Goal: Information Seeking & Learning: Learn about a topic

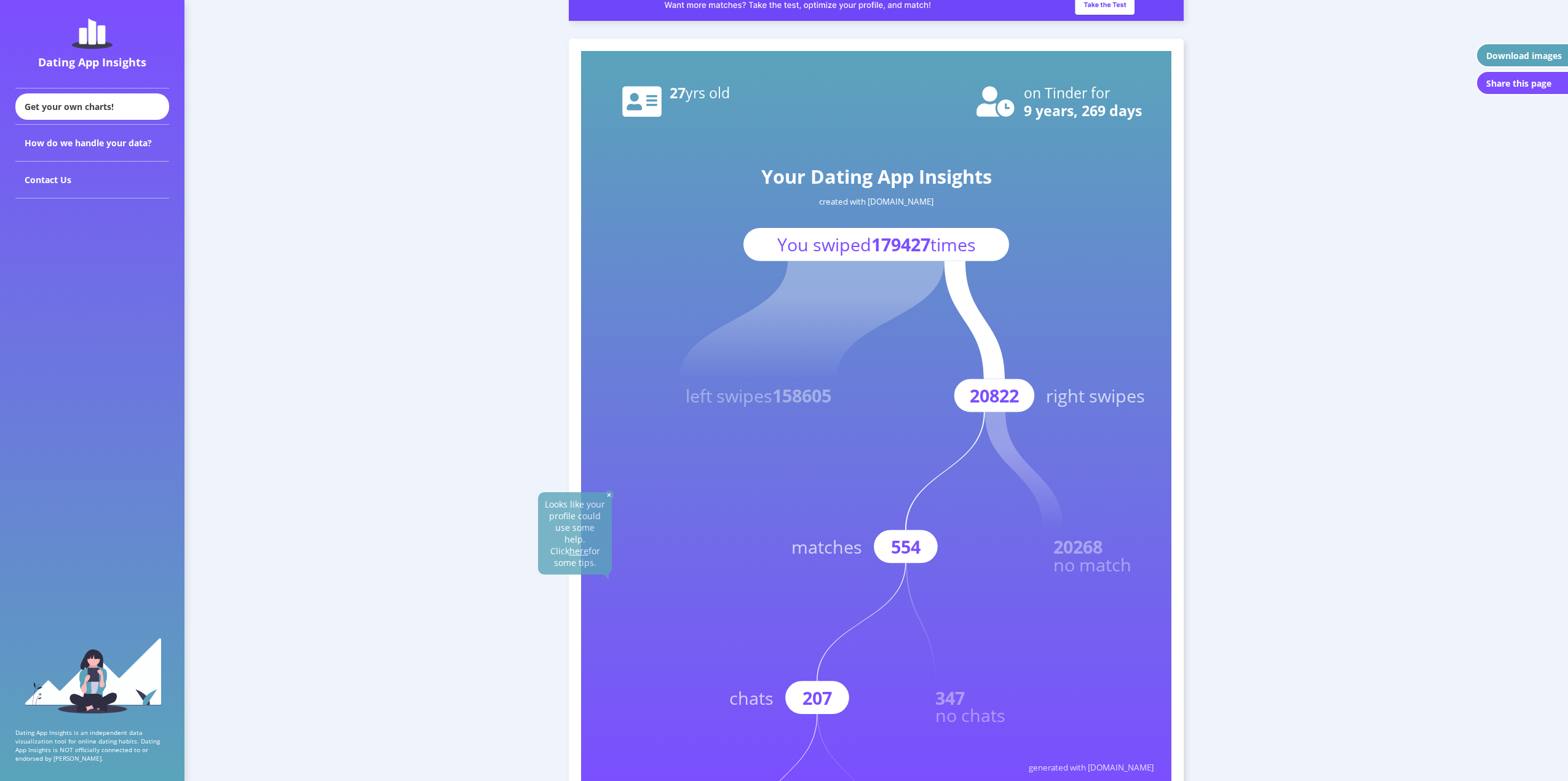
scroll to position [62, 0]
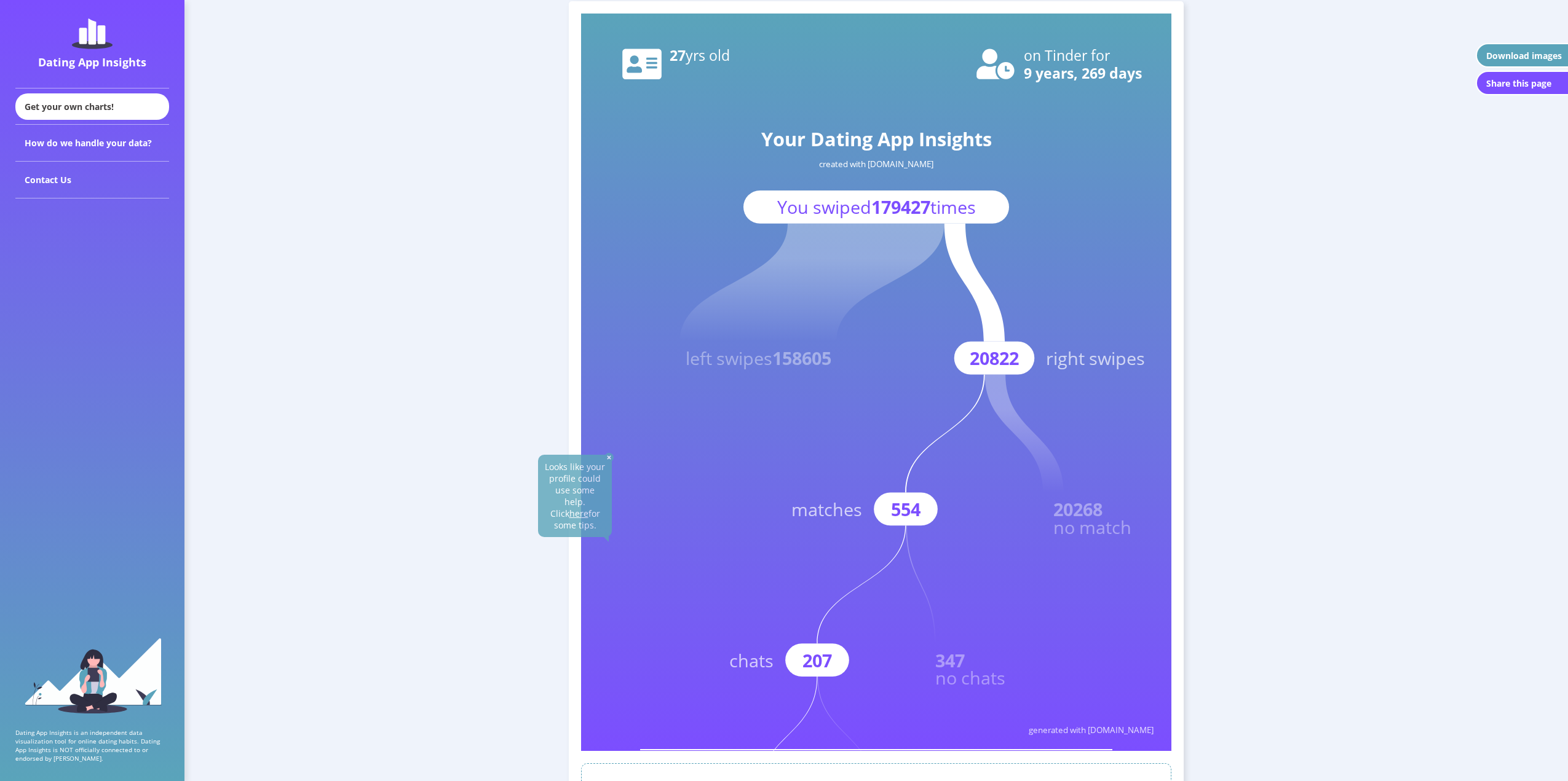
click at [1073, 514] on text "20268" at bounding box center [1078, 509] width 49 height 24
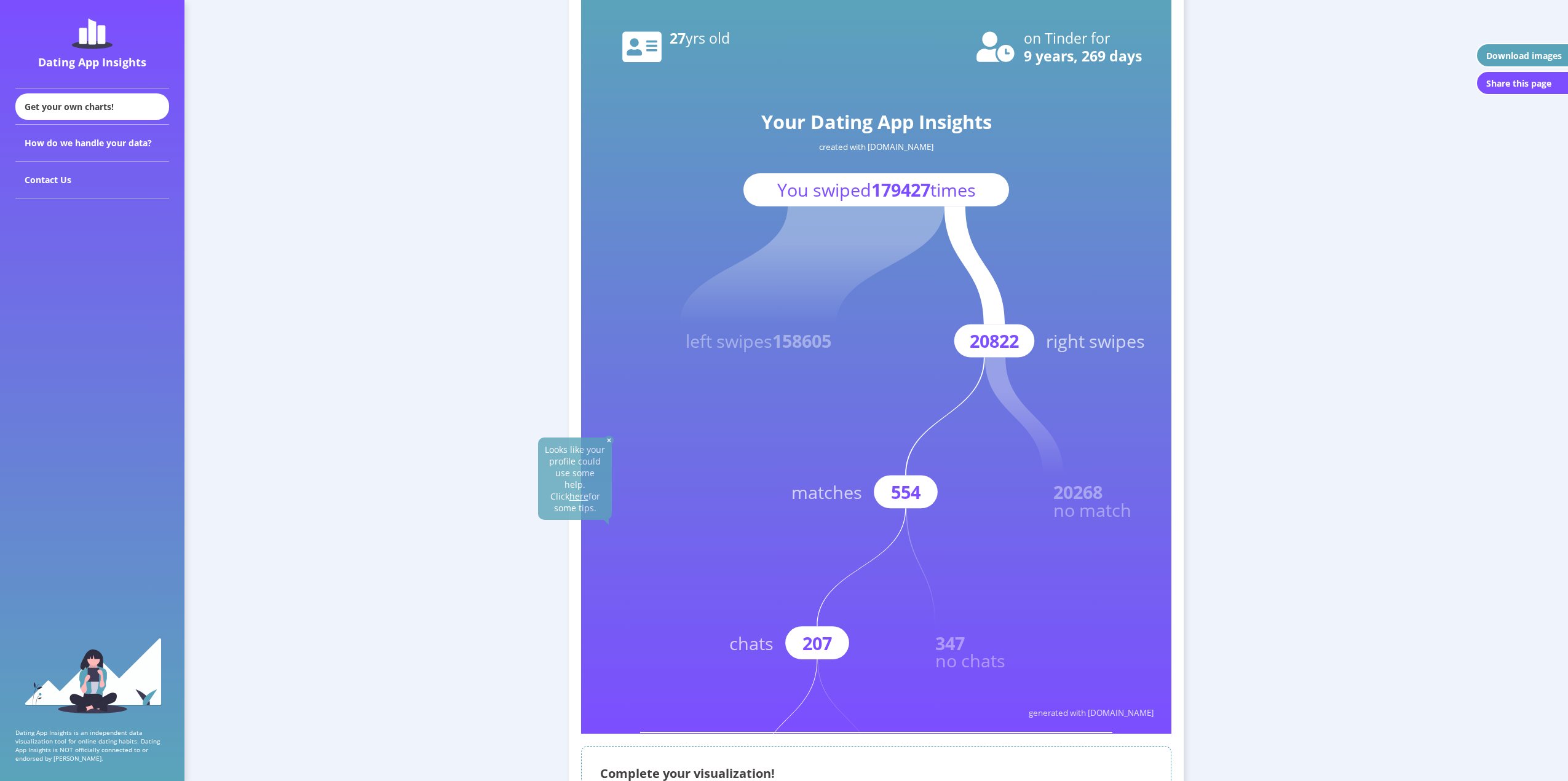
scroll to position [123, 0]
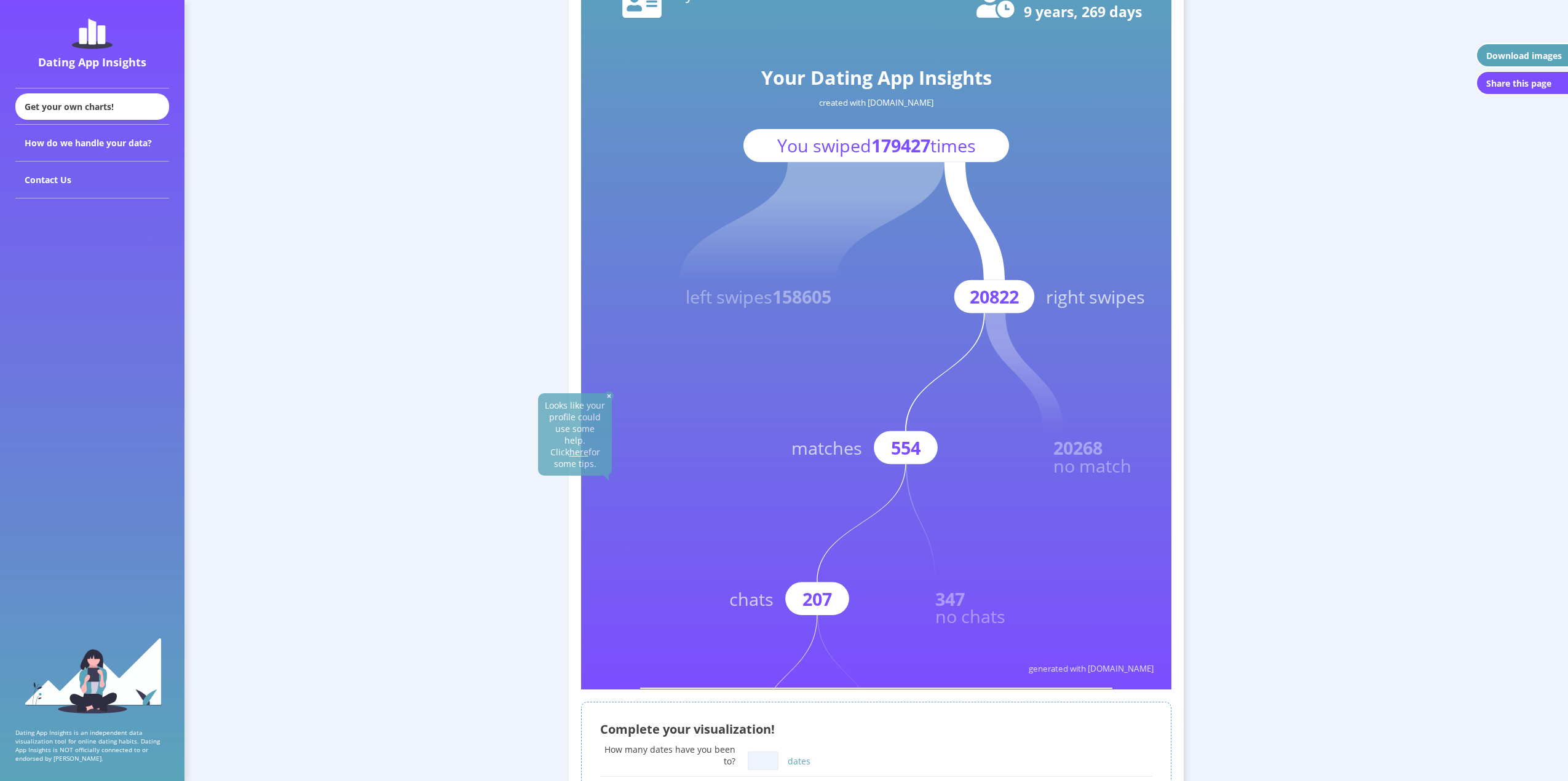
click at [1073, 445] on text "20268" at bounding box center [1078, 448] width 49 height 24
click at [1063, 445] on text "20268" at bounding box center [1078, 448] width 49 height 24
click at [1063, 444] on text "20268" at bounding box center [1078, 448] width 49 height 24
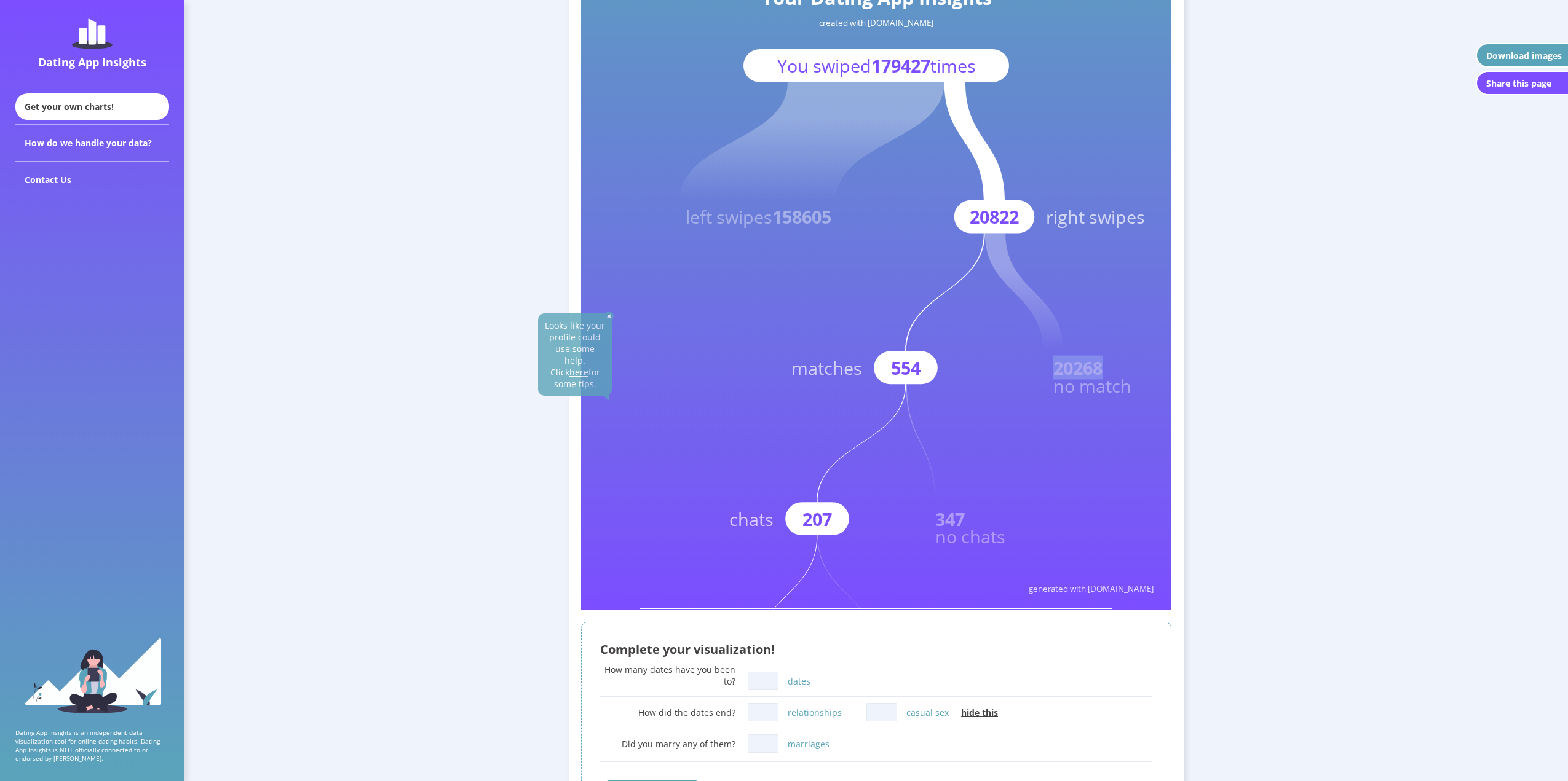
scroll to position [184, 0]
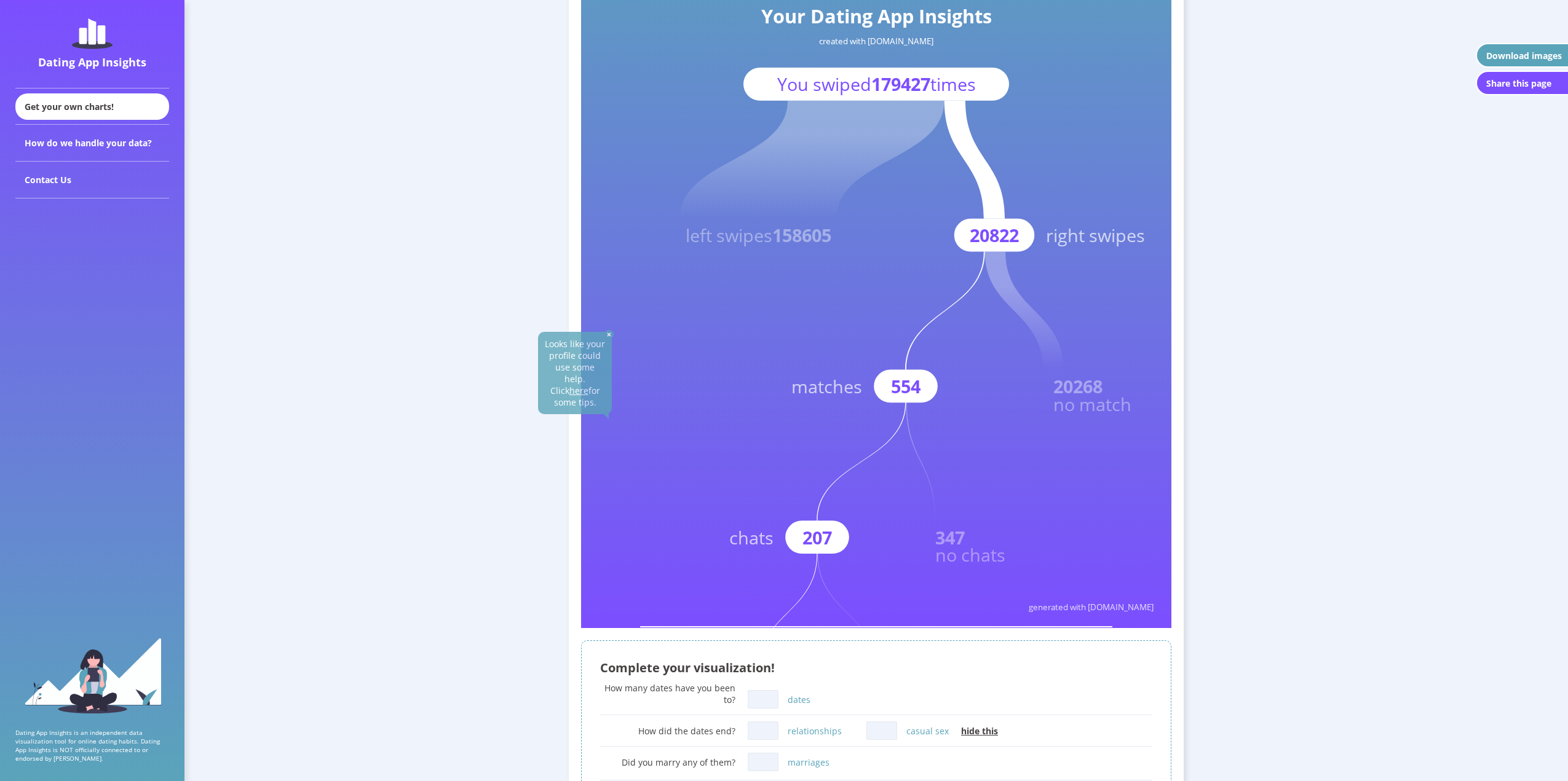
click at [1086, 435] on rect at bounding box center [876, 260] width 590 height 738
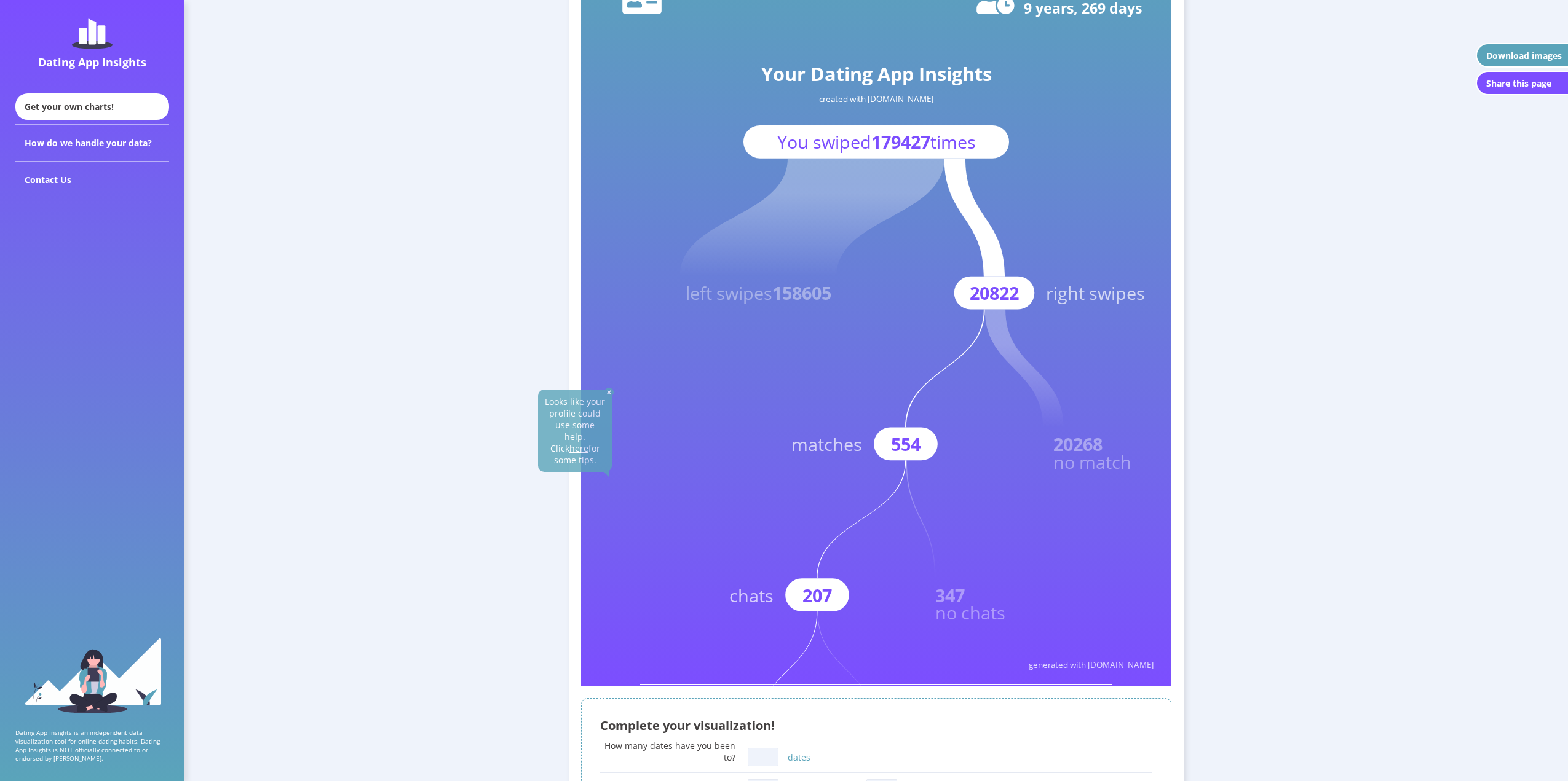
scroll to position [123, 0]
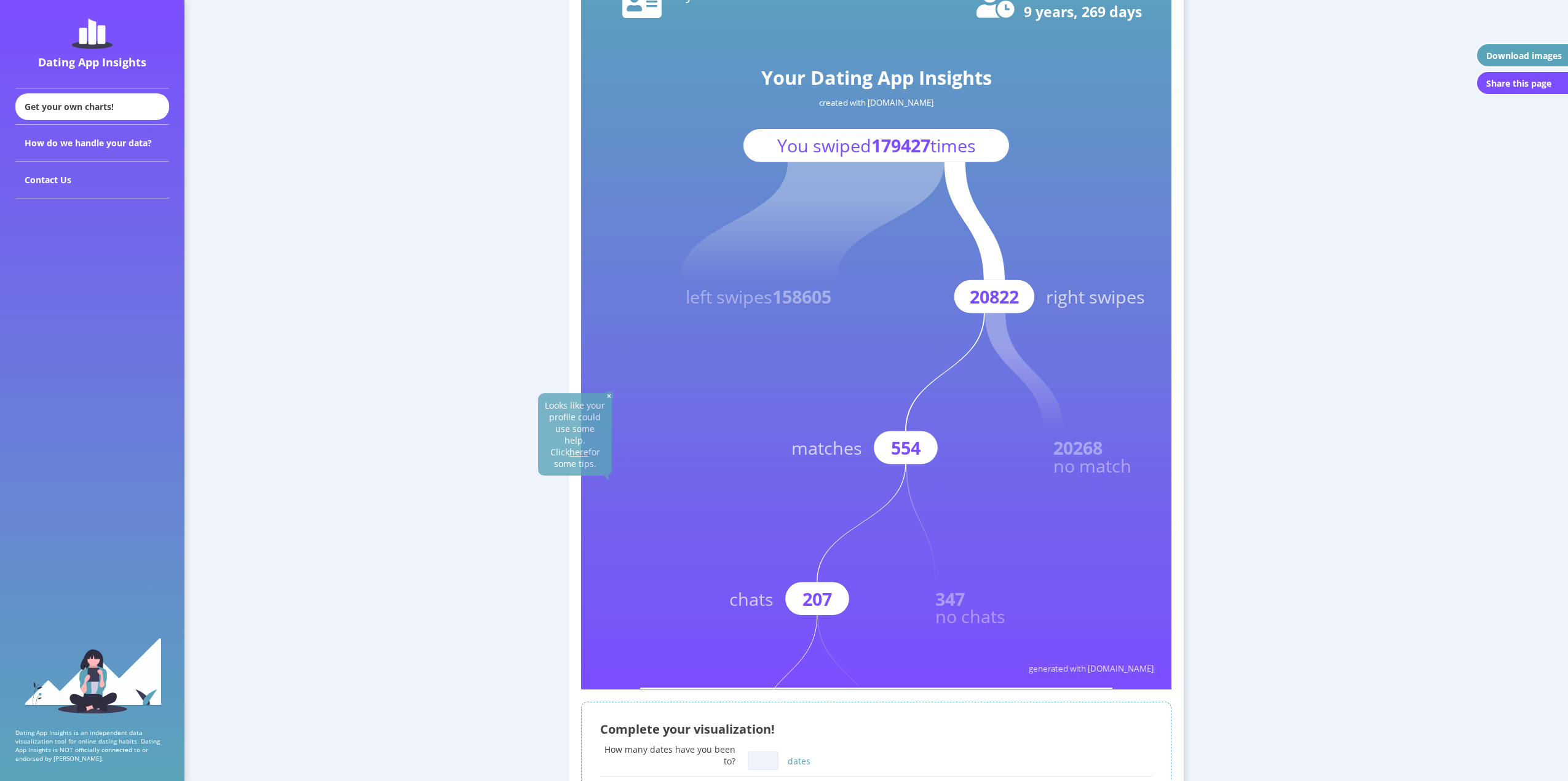
click at [920, 449] on text "554" at bounding box center [906, 448] width 30 height 24
click at [976, 509] on rect at bounding box center [876, 321] width 590 height 738
drag, startPoint x: 1064, startPoint y: 443, endPoint x: 1069, endPoint y: 446, distance: 5.8
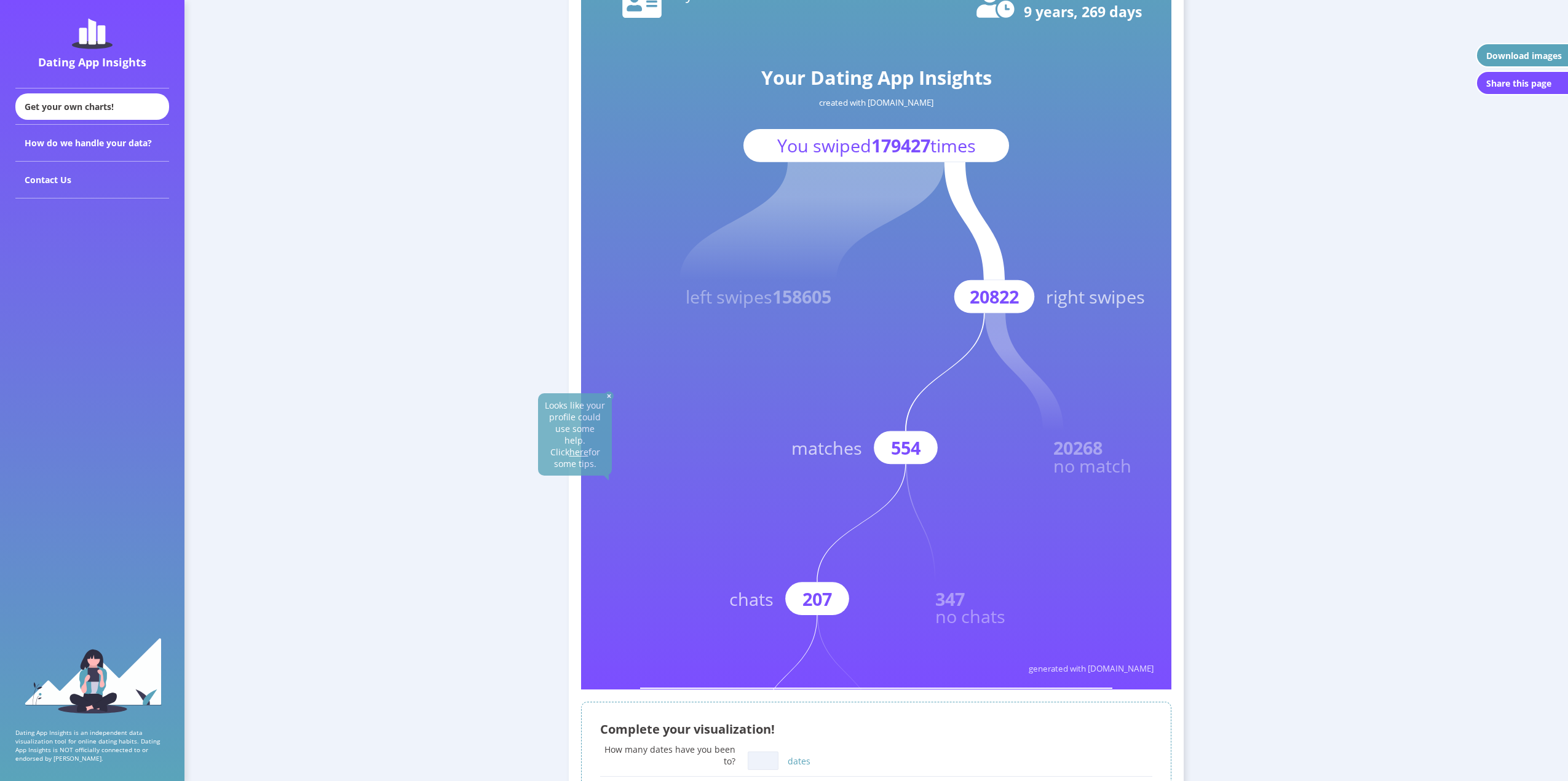
click at [1064, 443] on text "20268" at bounding box center [1078, 448] width 49 height 24
click at [1073, 448] on text "20268" at bounding box center [1078, 448] width 49 height 24
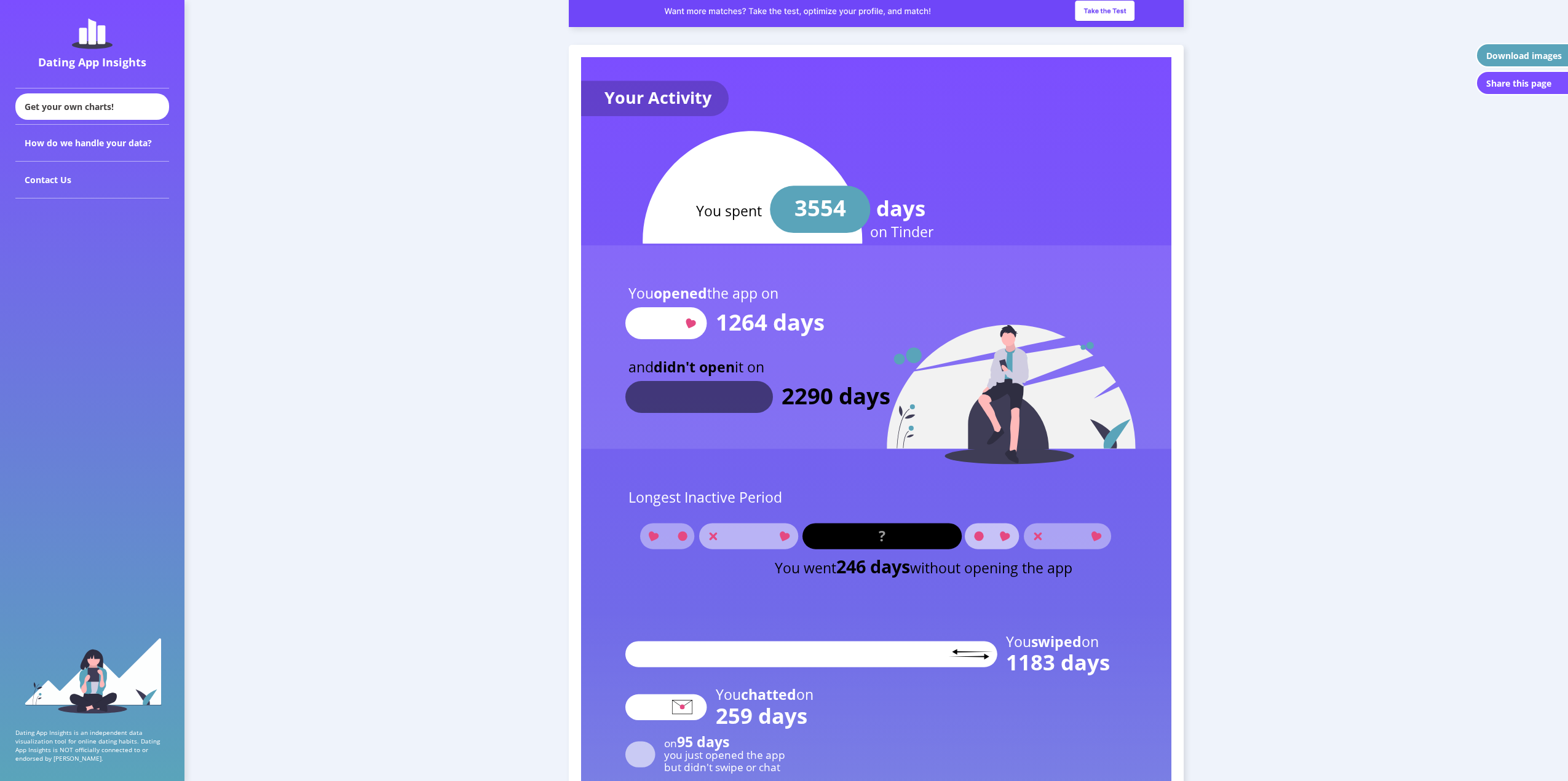
scroll to position [1107, 0]
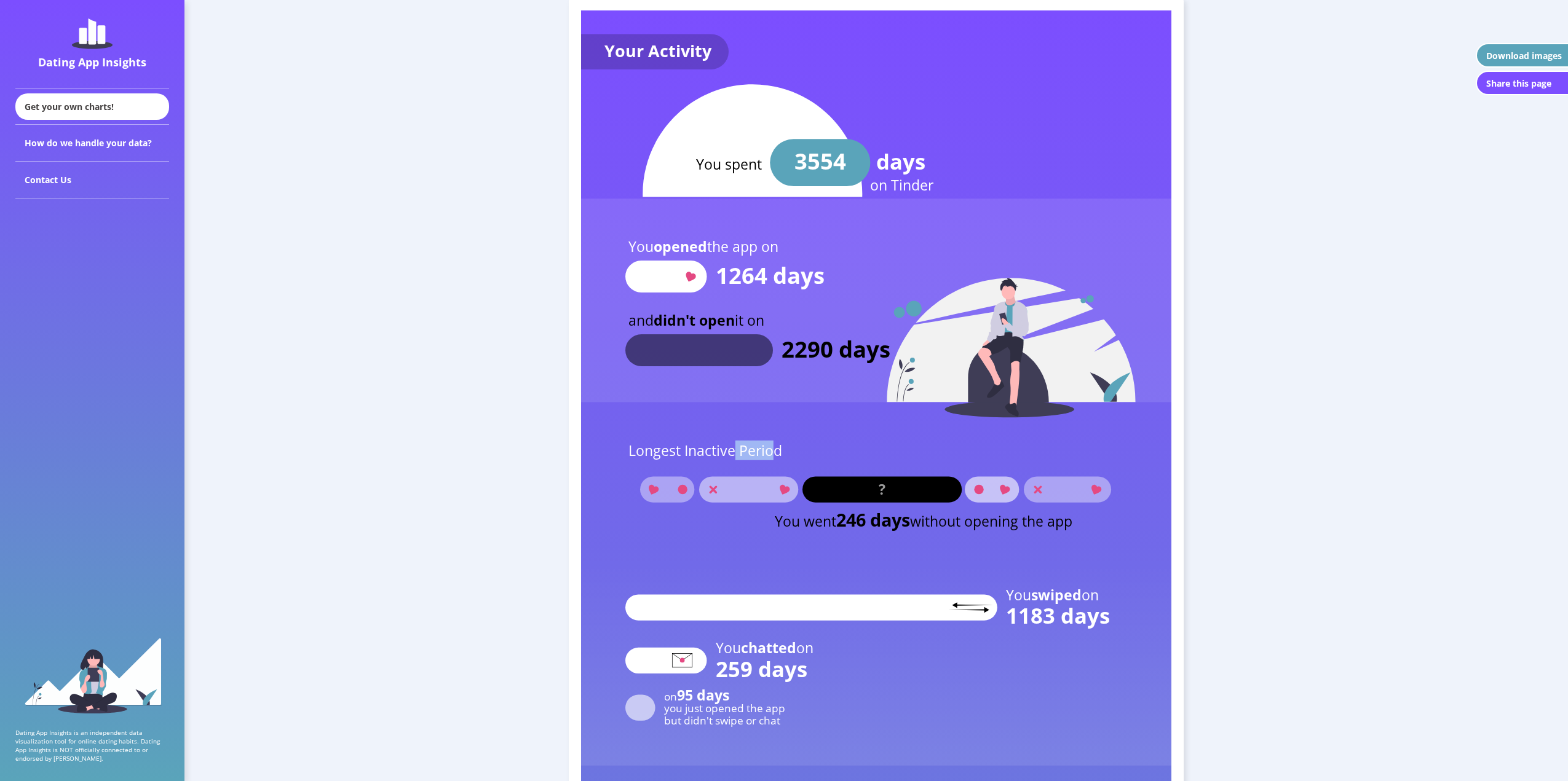
drag, startPoint x: 775, startPoint y: 450, endPoint x: 818, endPoint y: 506, distance: 70.6
click at [734, 450] on text "Longest Inactive Period" at bounding box center [705, 450] width 154 height 20
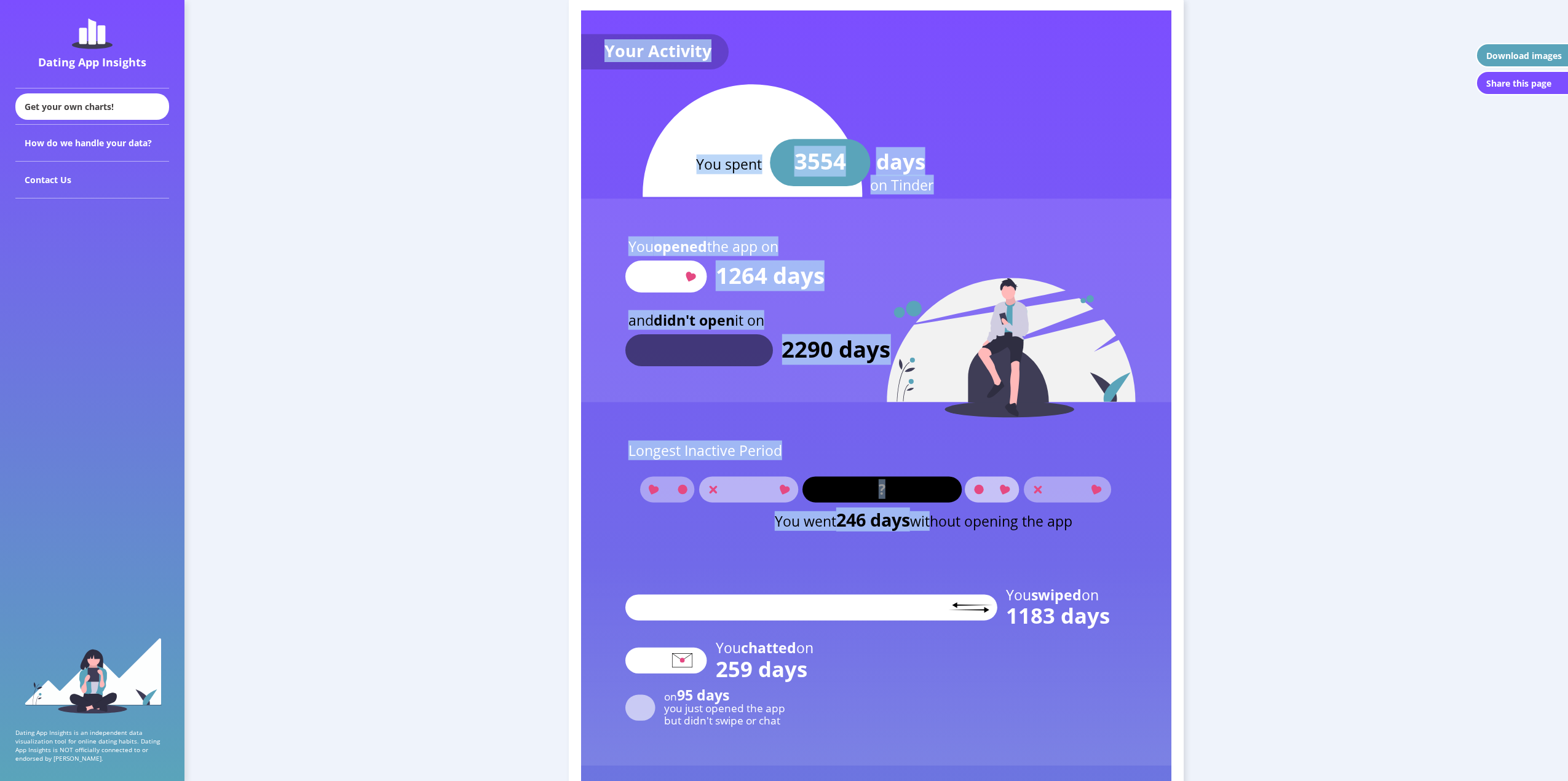
drag, startPoint x: 768, startPoint y: 525, endPoint x: 938, endPoint y: 528, distance: 170.0
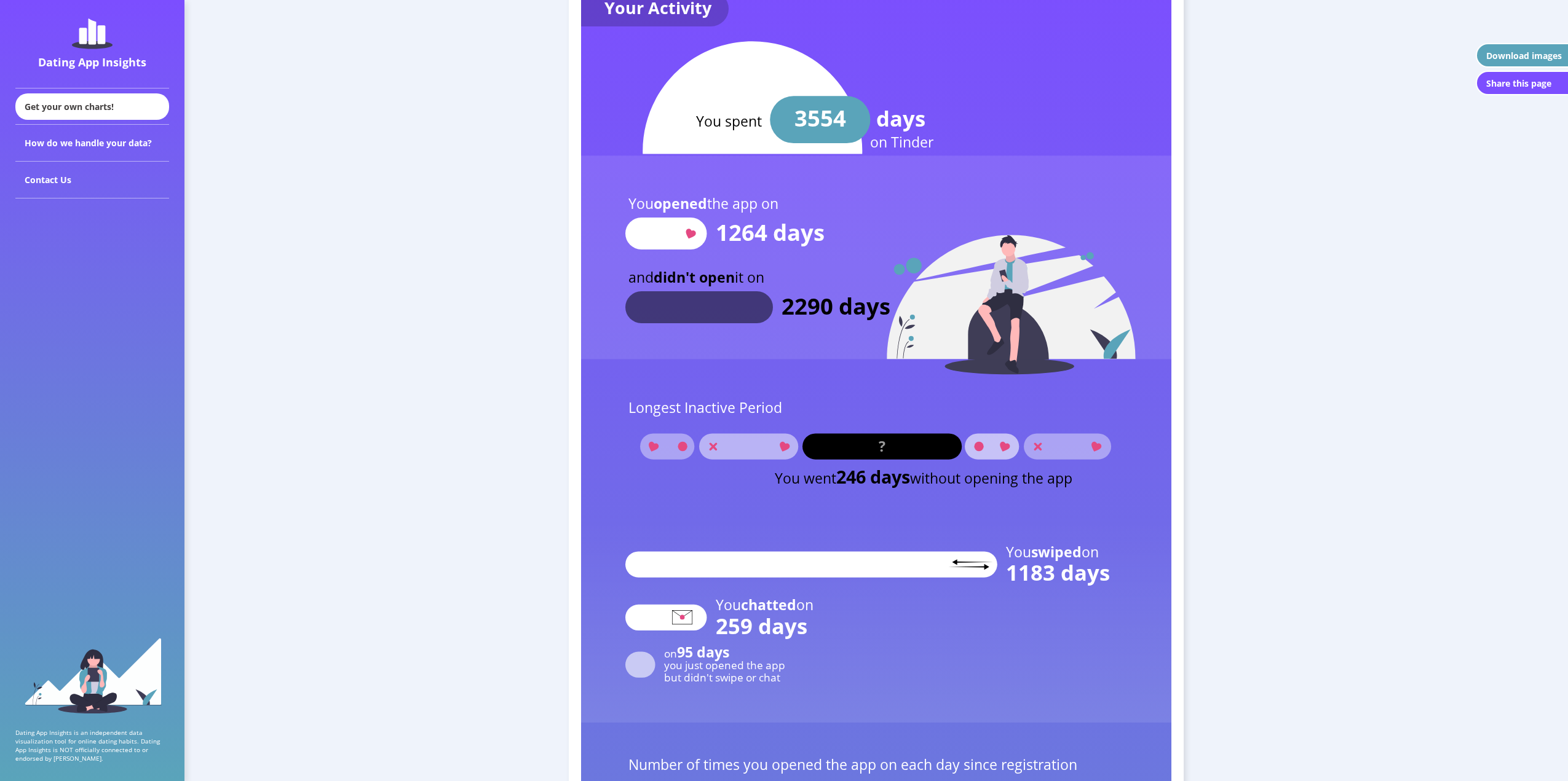
scroll to position [1168, 0]
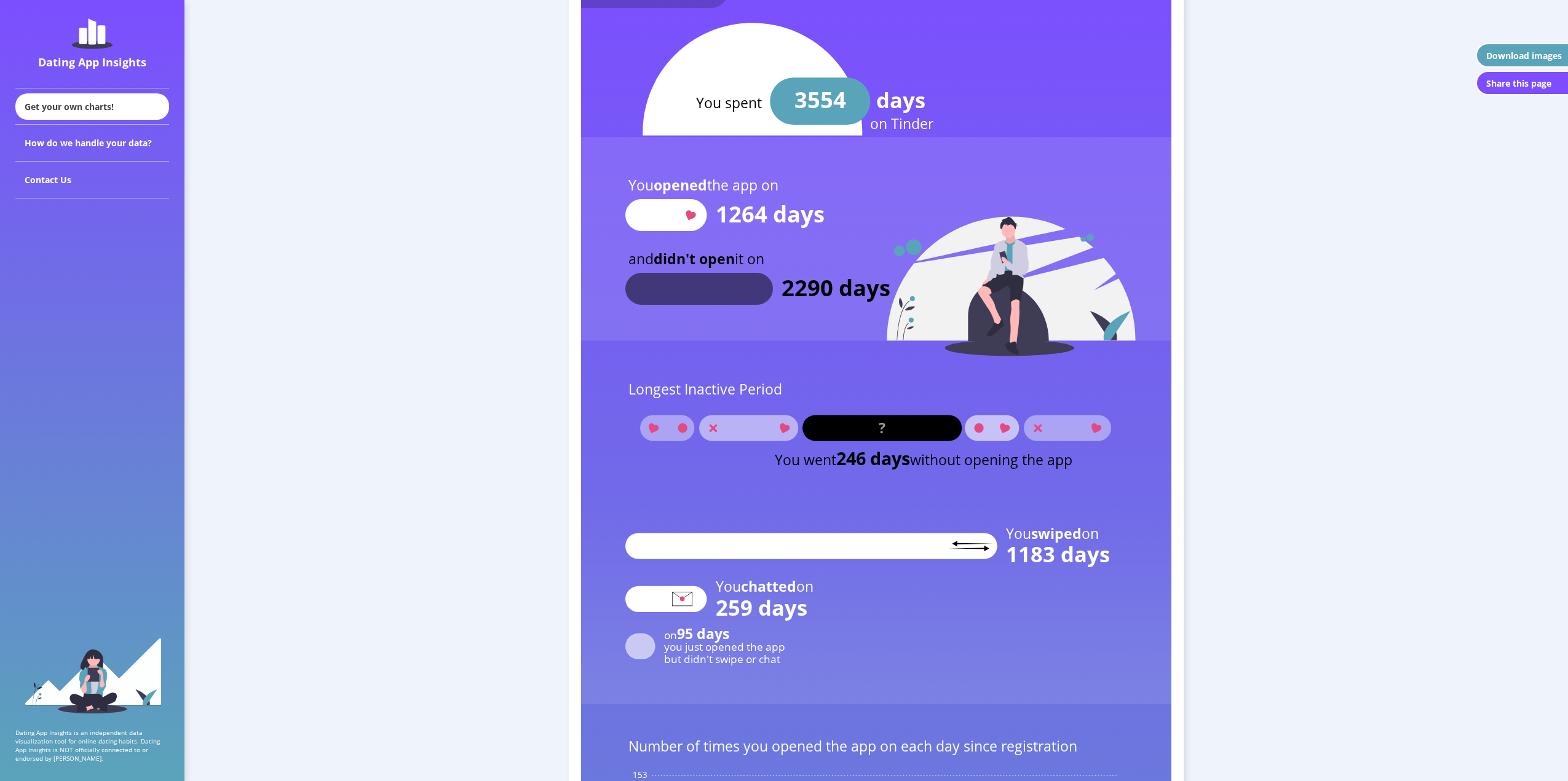
click at [1007, 547] on text "1183 days" at bounding box center [1058, 555] width 104 height 29
drag, startPoint x: 1056, startPoint y: 551, endPoint x: 1146, endPoint y: 563, distance: 90.8
click at [1147, 563] on g "You swiped on 1183 days You chatted on 259 days on 95 days you just opened the …" at bounding box center [876, 602] width 590 height 204
drag, startPoint x: 755, startPoint y: 605, endPoint x: 761, endPoint y: 601, distance: 7.2
click at [756, 604] on text "259 days" at bounding box center [761, 607] width 92 height 29
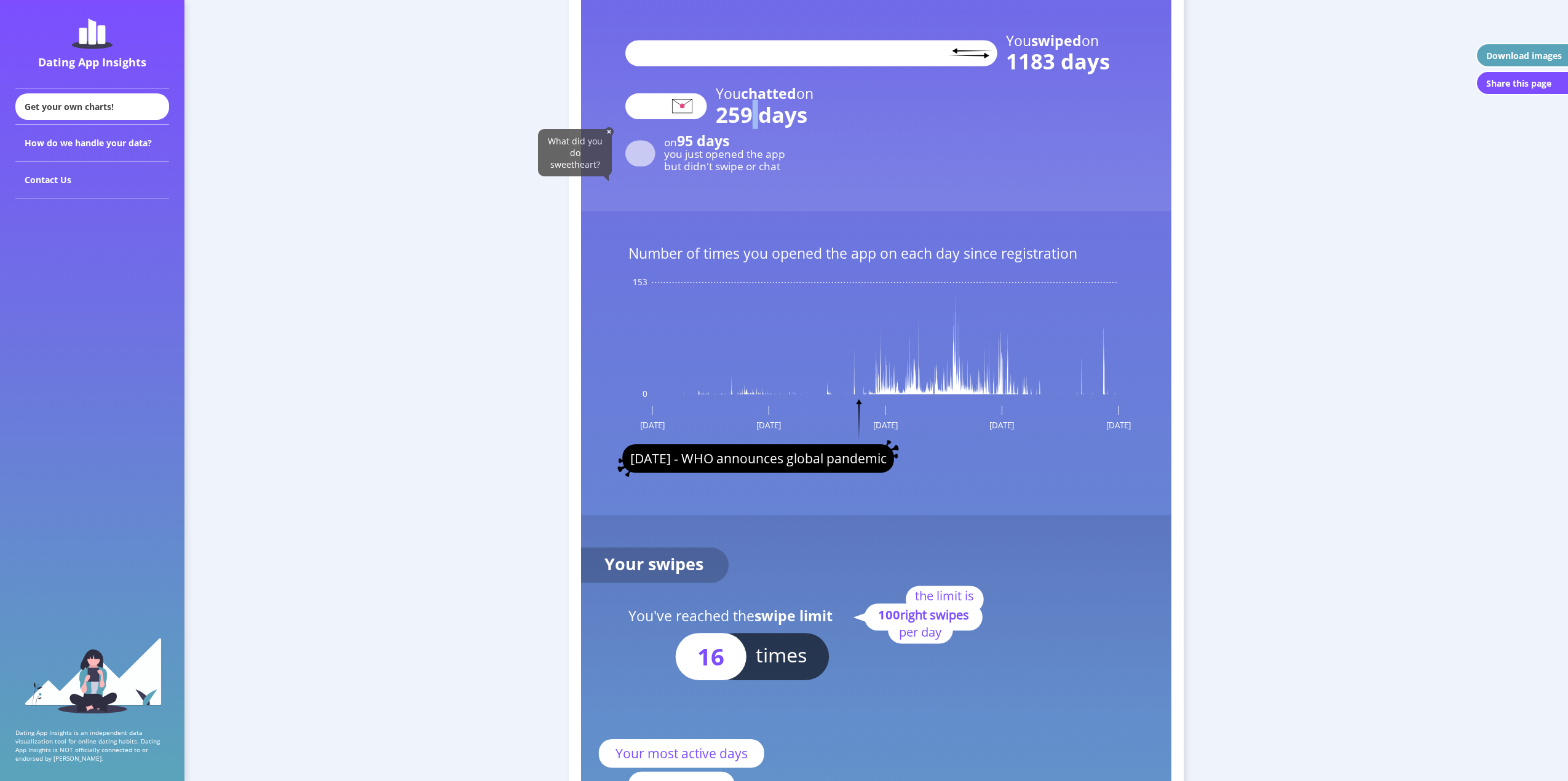
scroll to position [1722, 0]
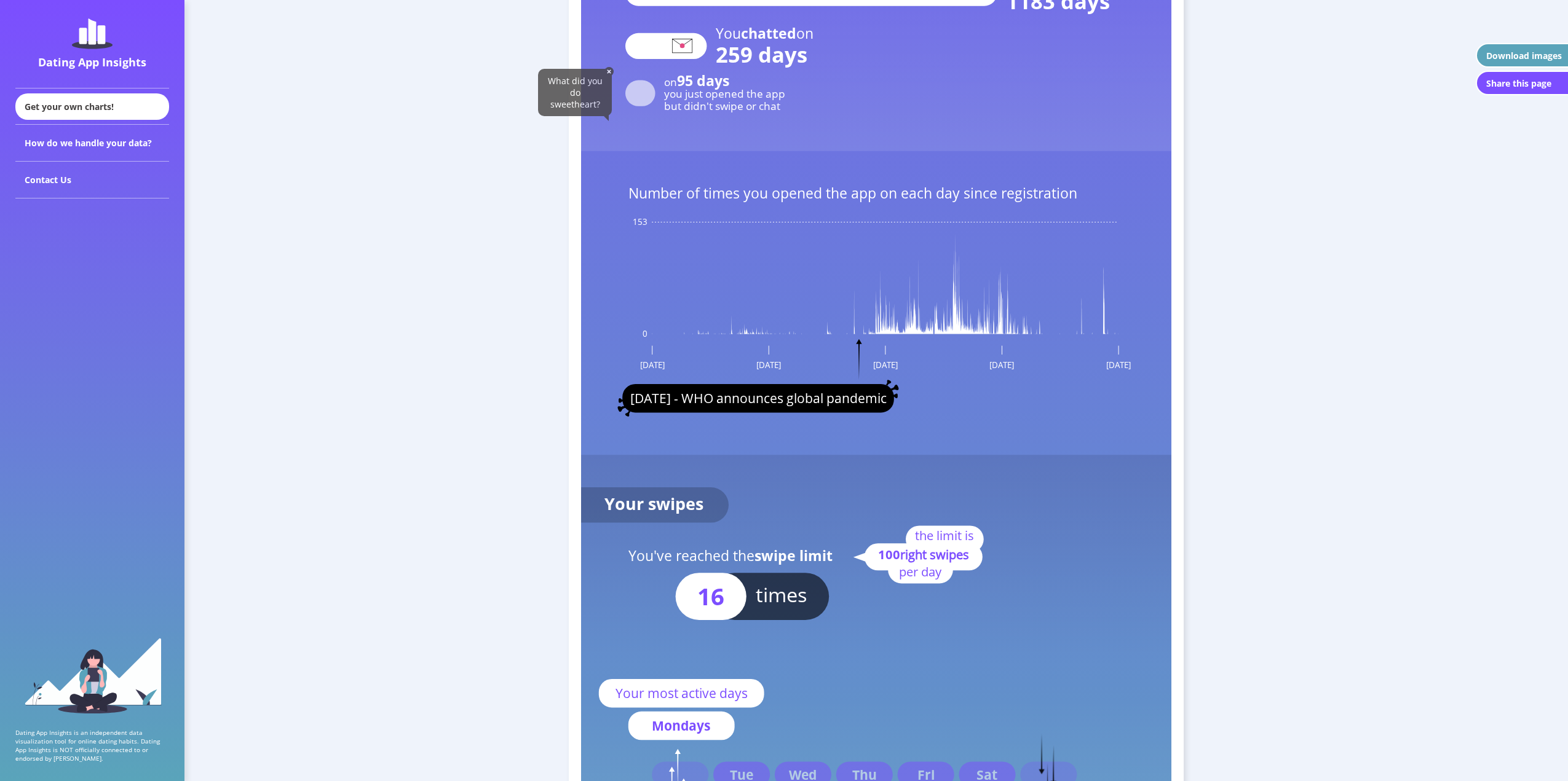
click at [691, 594] on rect at bounding box center [711, 597] width 71 height 48
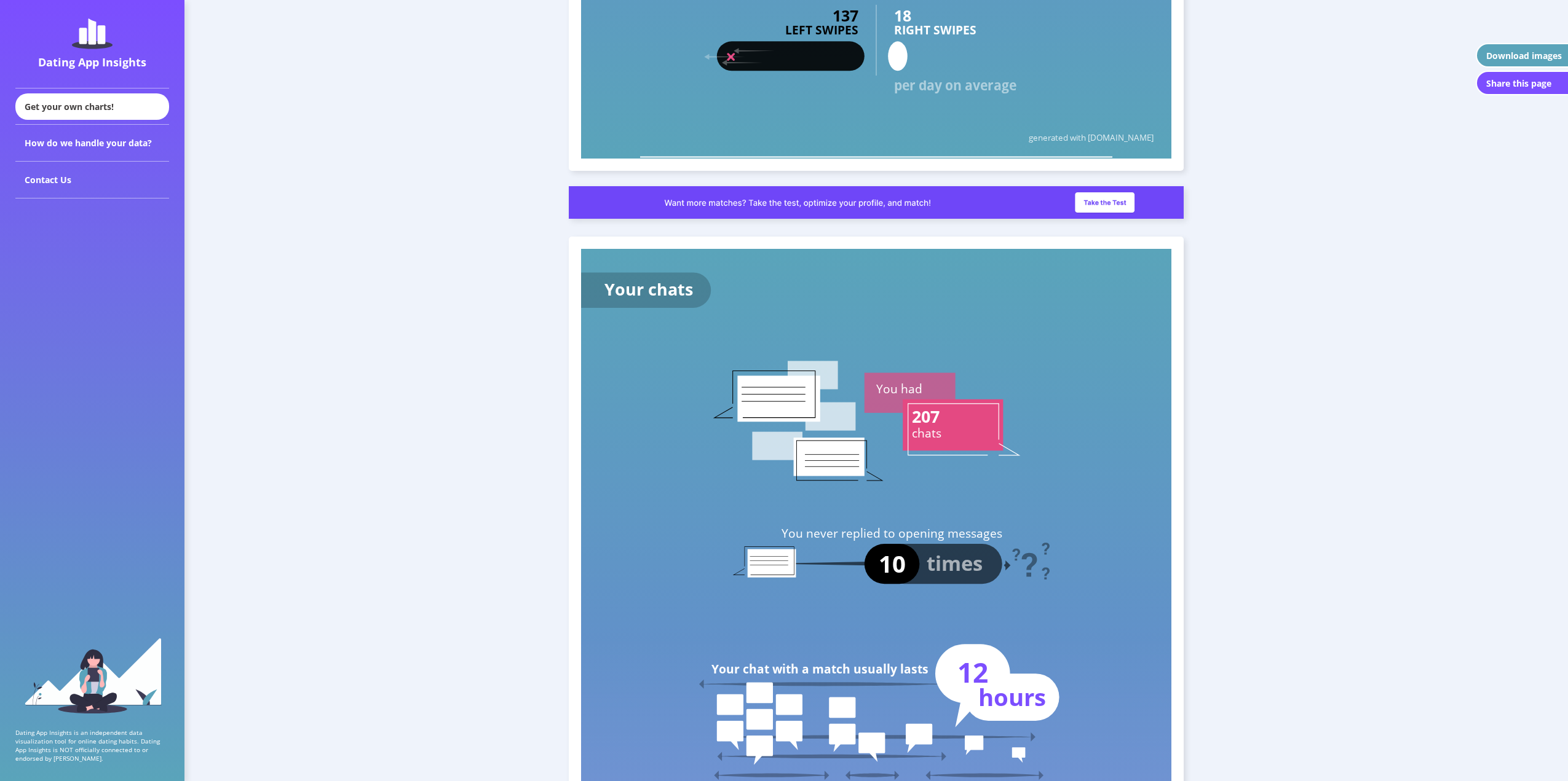
scroll to position [2766, 0]
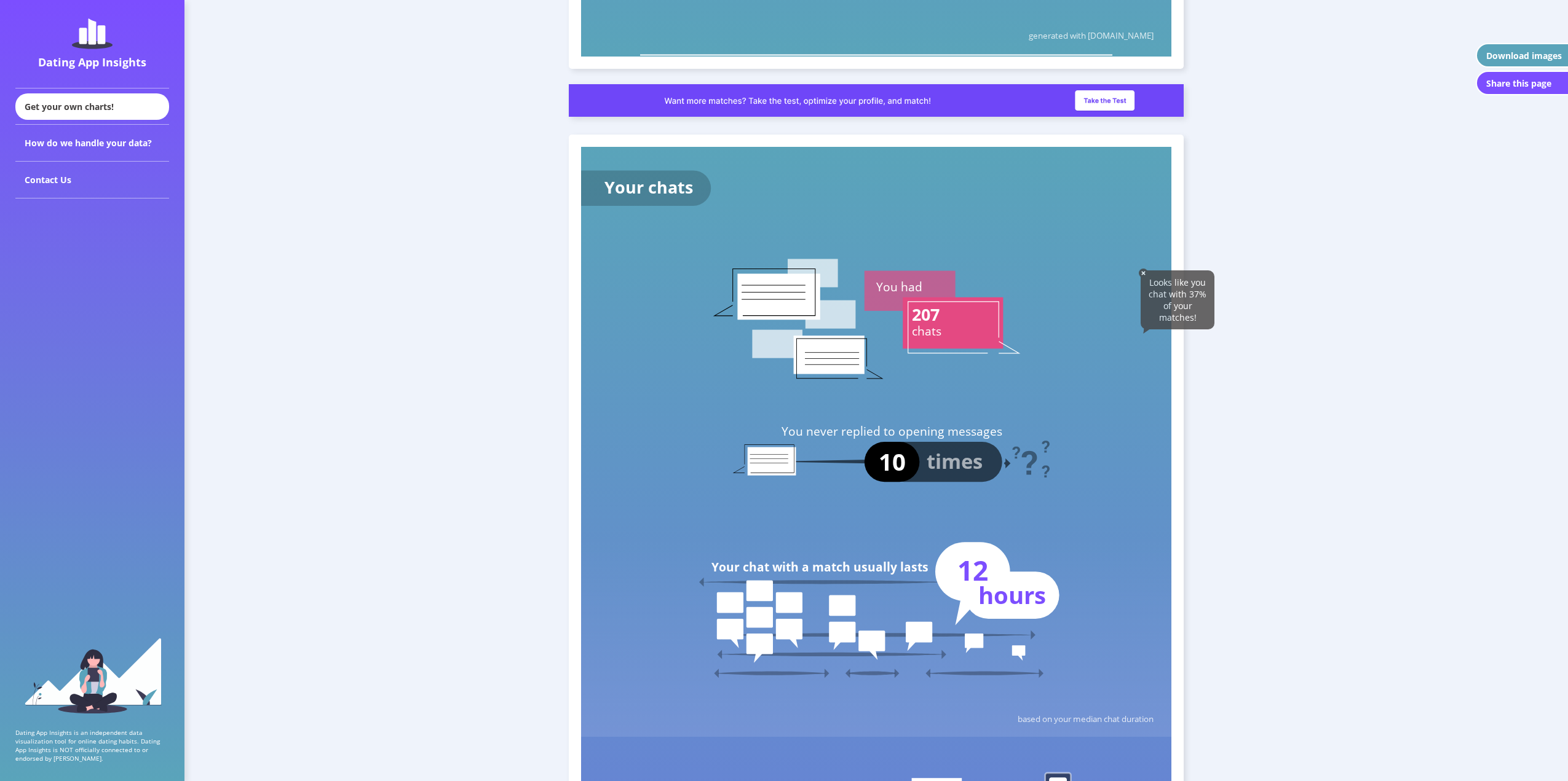
click at [901, 472] on text "10" at bounding box center [892, 461] width 27 height 32
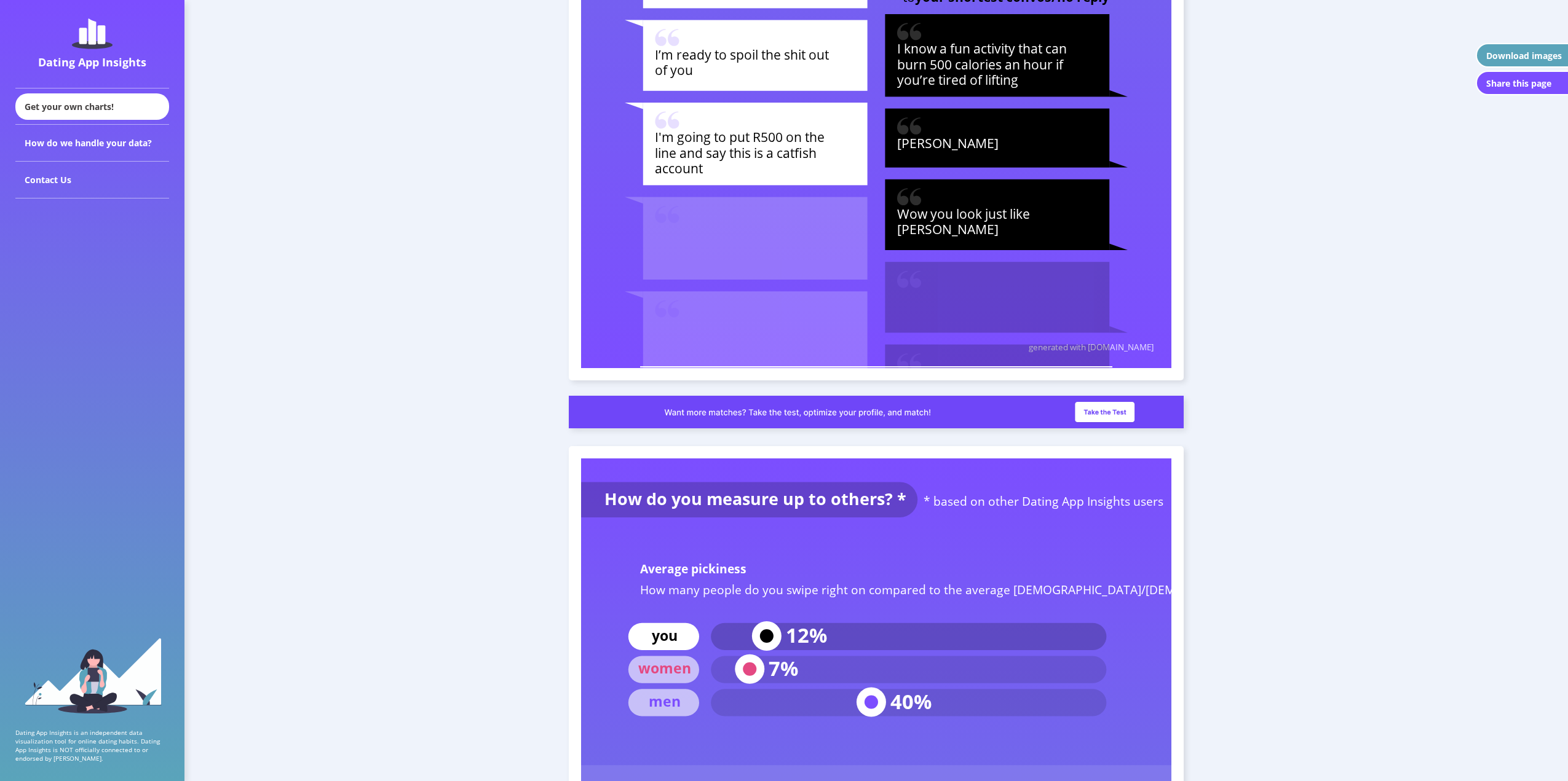
scroll to position [4549, 0]
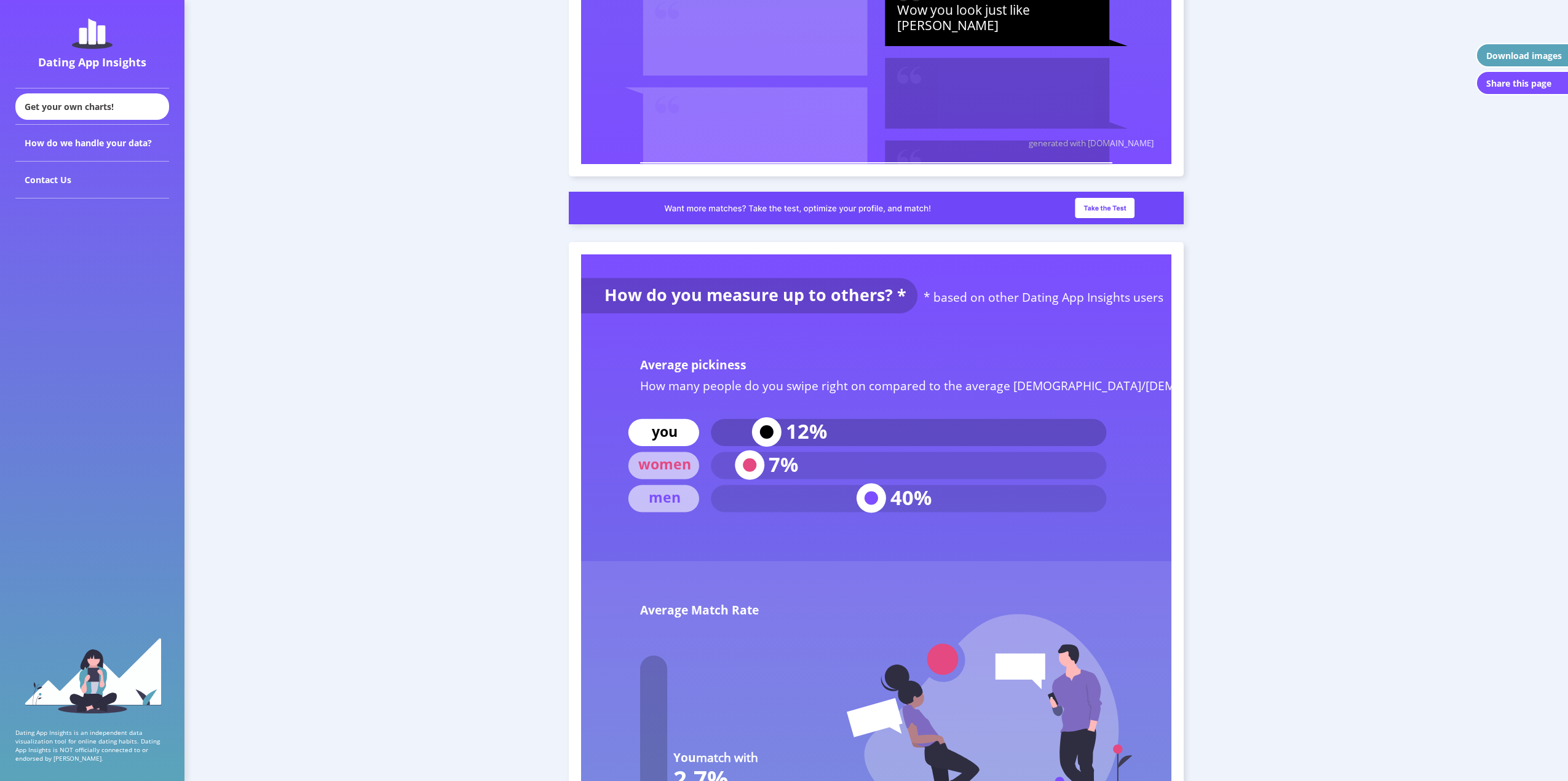
click at [708, 389] on text "How many people do you swipe right on compared to the average [DEMOGRAPHIC_DATA…" at bounding box center [973, 384] width 666 height 16
click at [710, 387] on text "How many people do you swipe right on compared to the average [DEMOGRAPHIC_DATA…" at bounding box center [973, 384] width 666 height 16
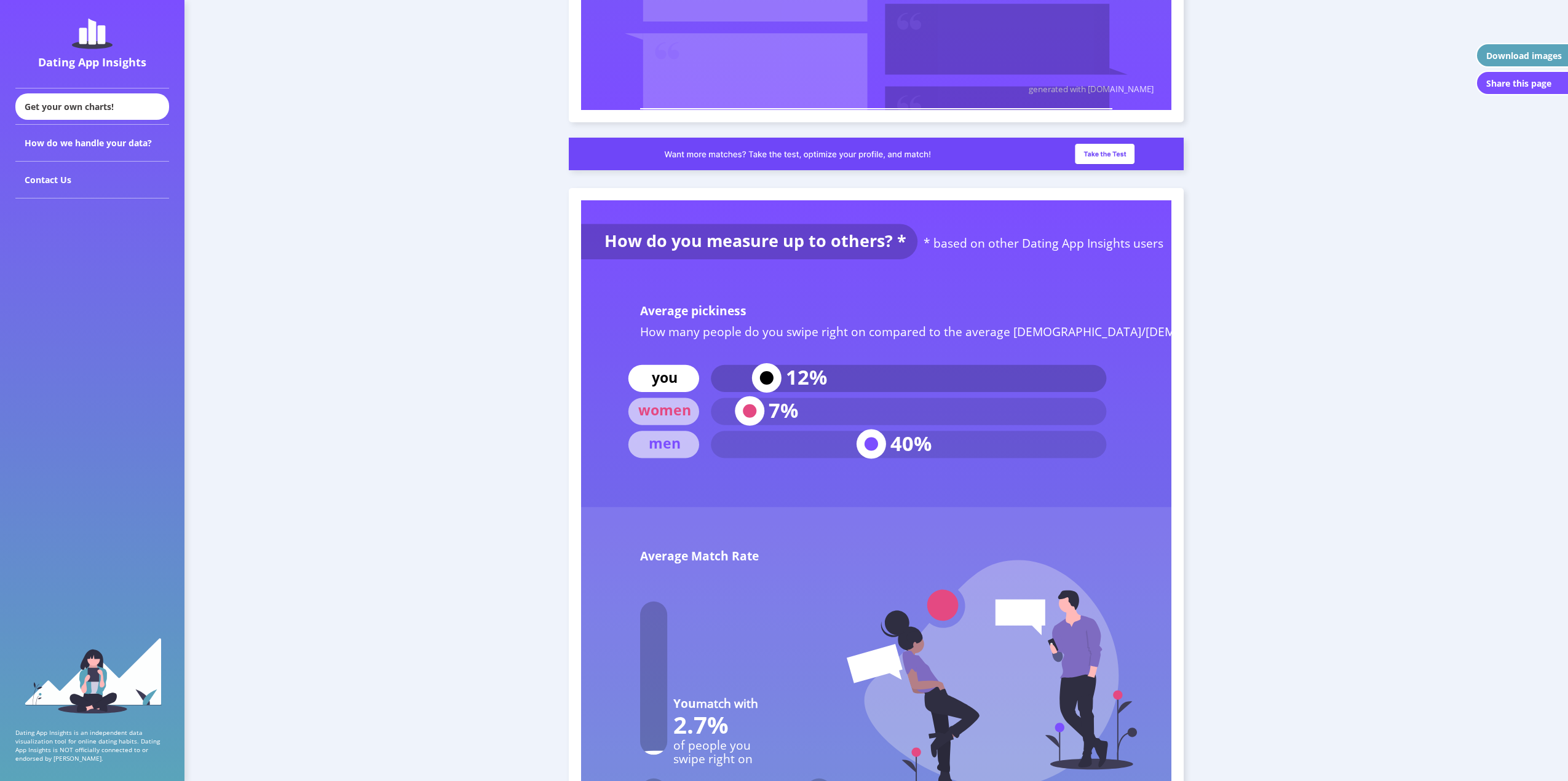
scroll to position [4611, 0]
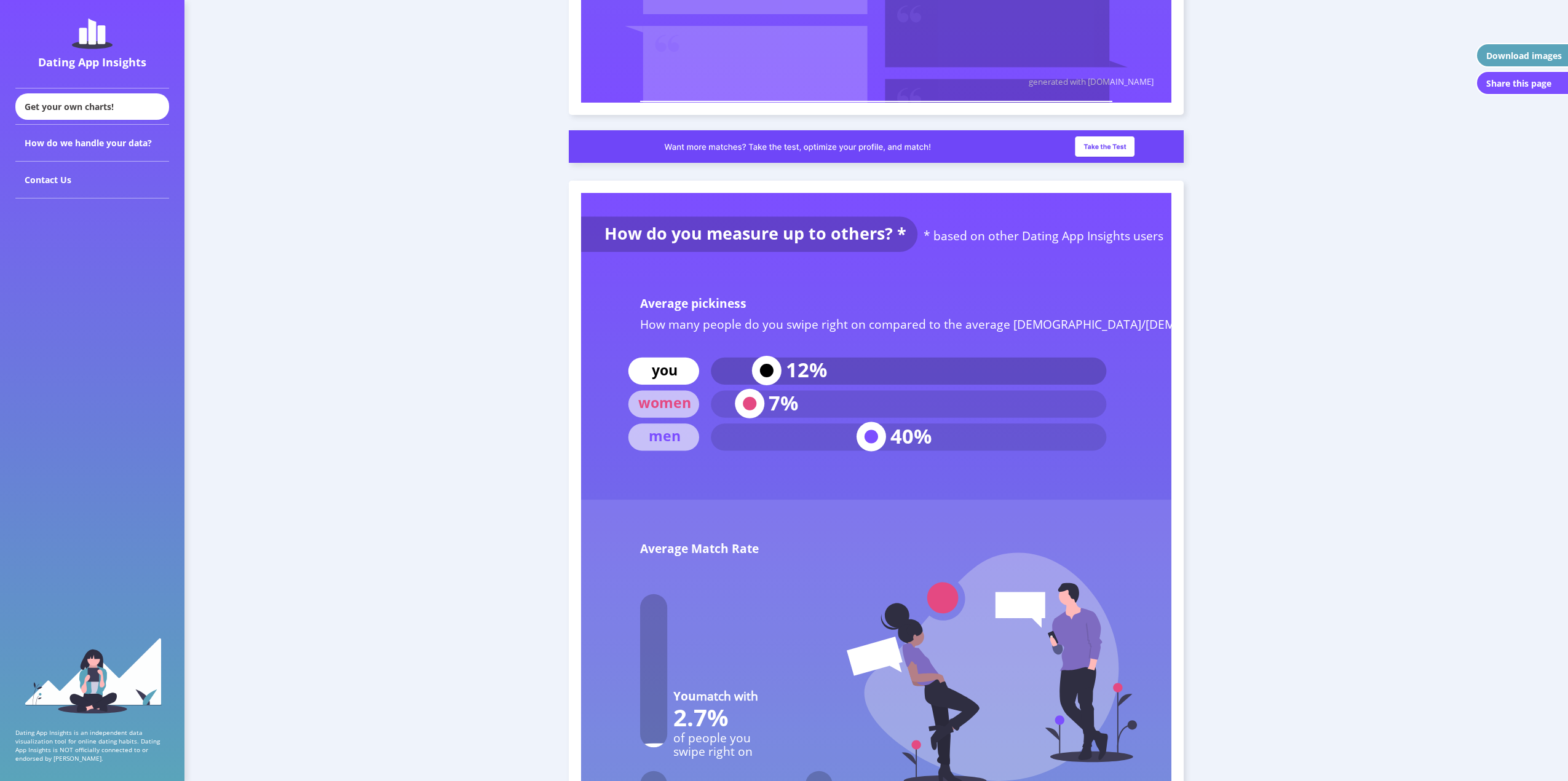
click at [665, 303] on text "Average pickiness" at bounding box center [693, 303] width 106 height 16
click at [643, 325] on text "How many people do you swipe right on compared to the average [DEMOGRAPHIC_DATA…" at bounding box center [973, 323] width 666 height 16
drag, startPoint x: 644, startPoint y: 325, endPoint x: 905, endPoint y: 333, distance: 261.1
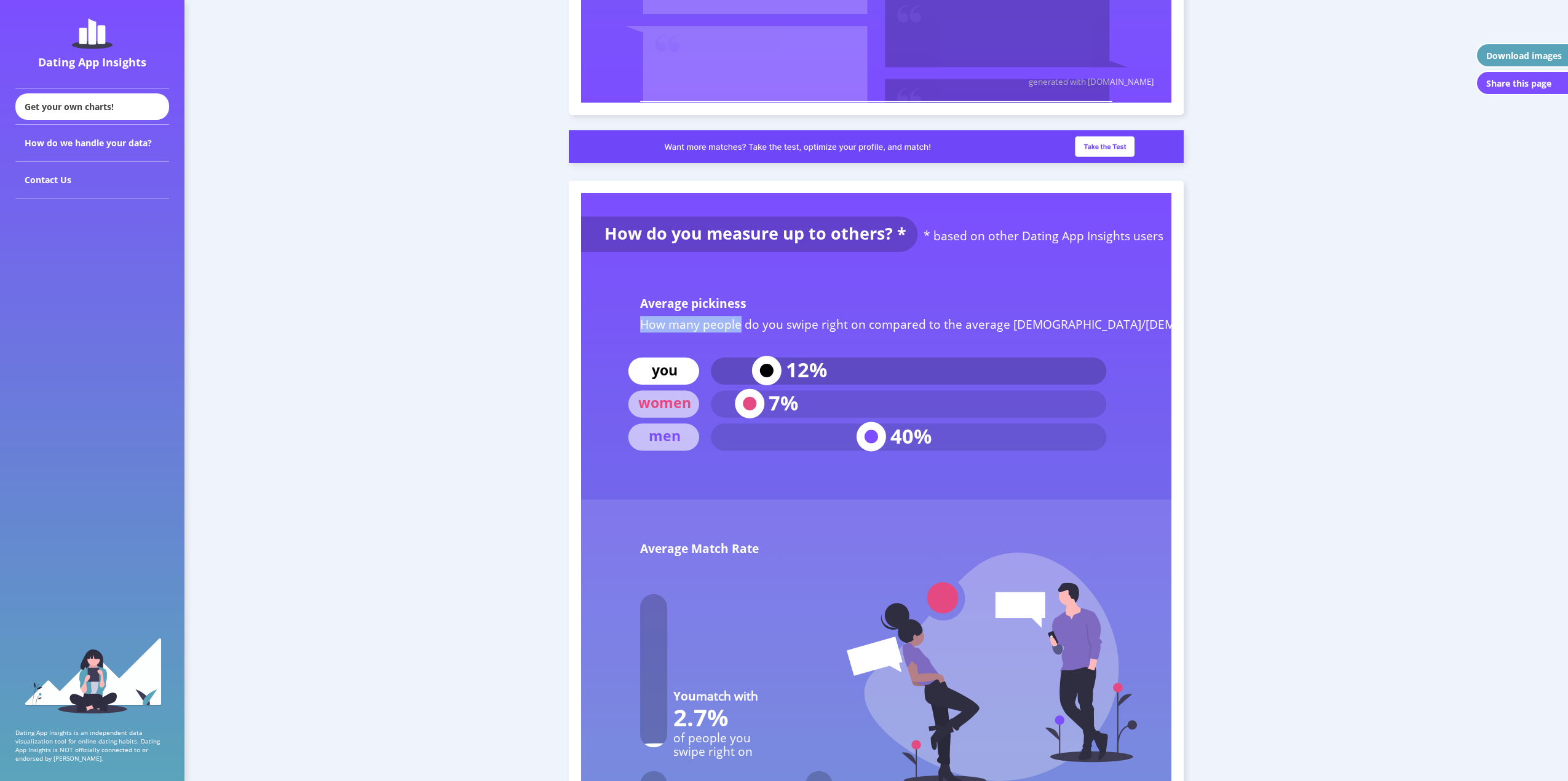
click at [712, 325] on text "How many people do you swipe right on compared to the average [DEMOGRAPHIC_DATA…" at bounding box center [973, 323] width 666 height 16
click at [1022, 331] on text "How many people do you swipe right on compared to the average [DEMOGRAPHIC_DATA…" at bounding box center [973, 323] width 666 height 16
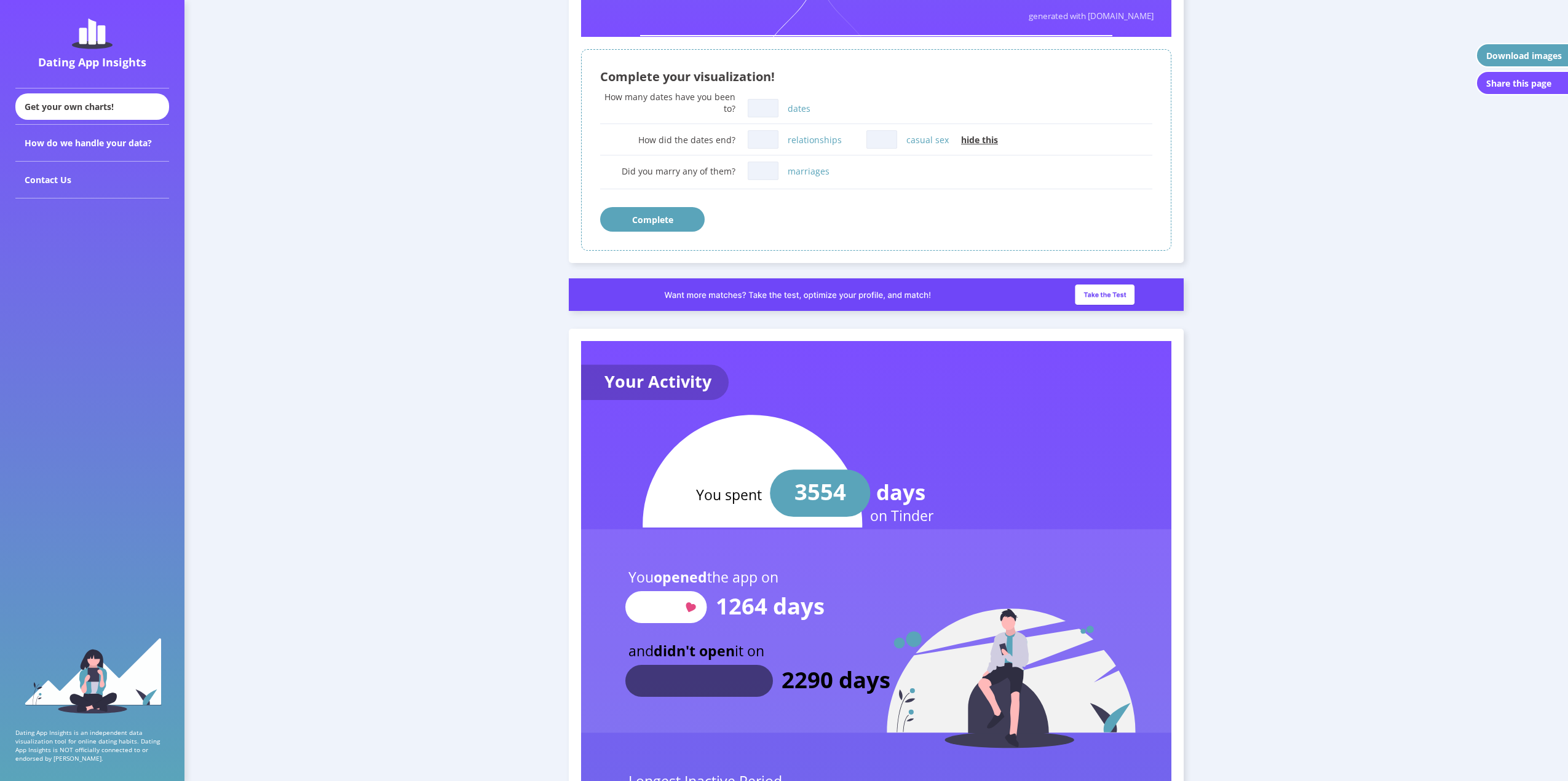
scroll to position [0, 0]
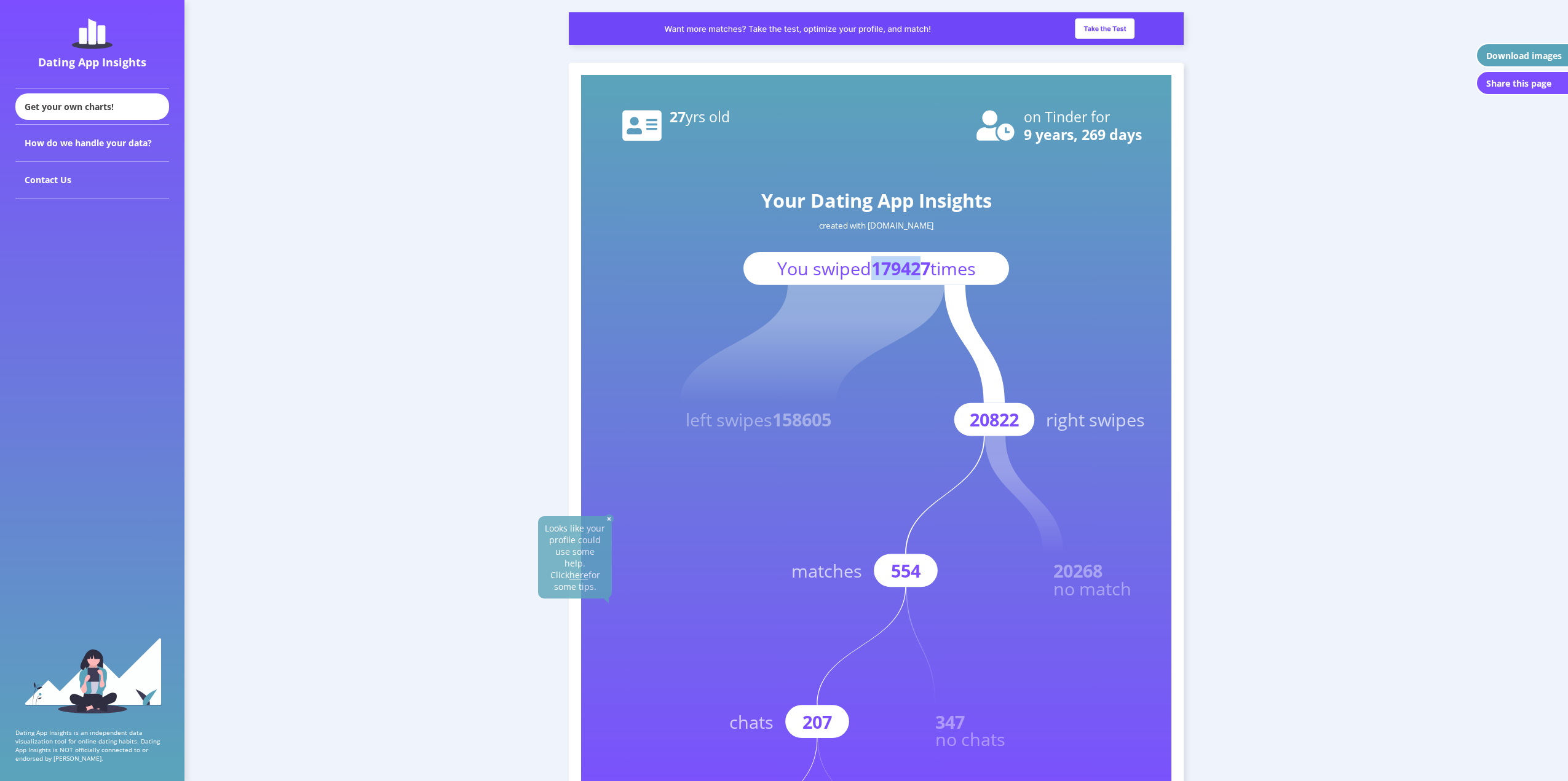
drag, startPoint x: 873, startPoint y: 264, endPoint x: 924, endPoint y: 265, distance: 51.0
click at [920, 265] on tspan "179427" at bounding box center [900, 268] width 59 height 24
click at [1058, 443] on rect at bounding box center [876, 444] width 590 height 738
drag, startPoint x: 763, startPoint y: 259, endPoint x: 1003, endPoint y: 265, distance: 240.1
click at [1003, 265] on rect at bounding box center [876, 268] width 265 height 33
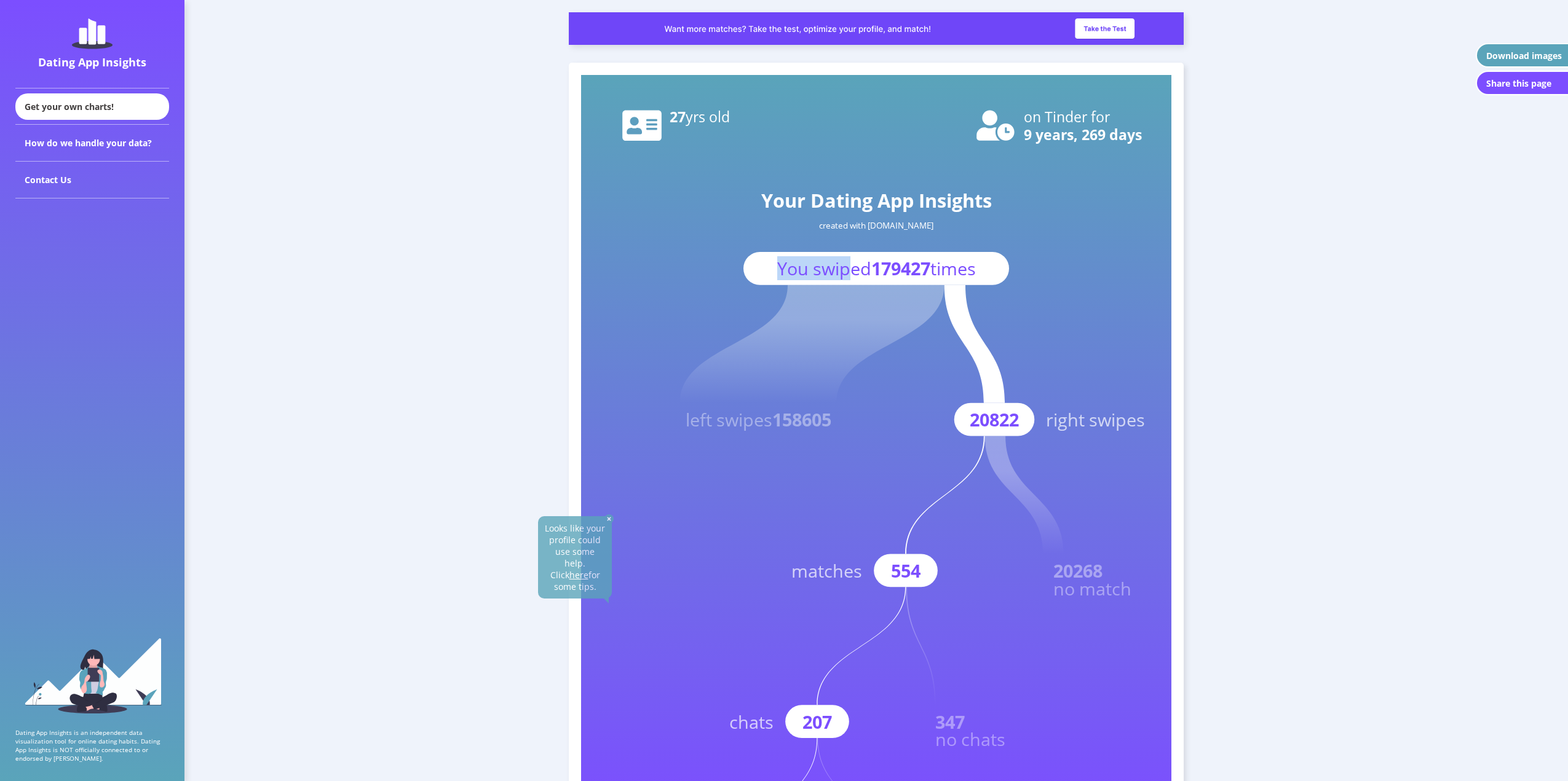
drag, startPoint x: 982, startPoint y: 273, endPoint x: 856, endPoint y: 326, distance: 136.7
click at [841, 279] on g "Your Dating App Insights created with [DOMAIN_NAME] You swiped 179427 times" at bounding box center [876, 236] width 265 height 98
click at [974, 409] on text "20822" at bounding box center [994, 420] width 49 height 24
drag, startPoint x: 971, startPoint y: 419, endPoint x: 1008, endPoint y: 427, distance: 37.9
click at [1027, 421] on g "20822 right swipes" at bounding box center [1044, 360] width 201 height 151
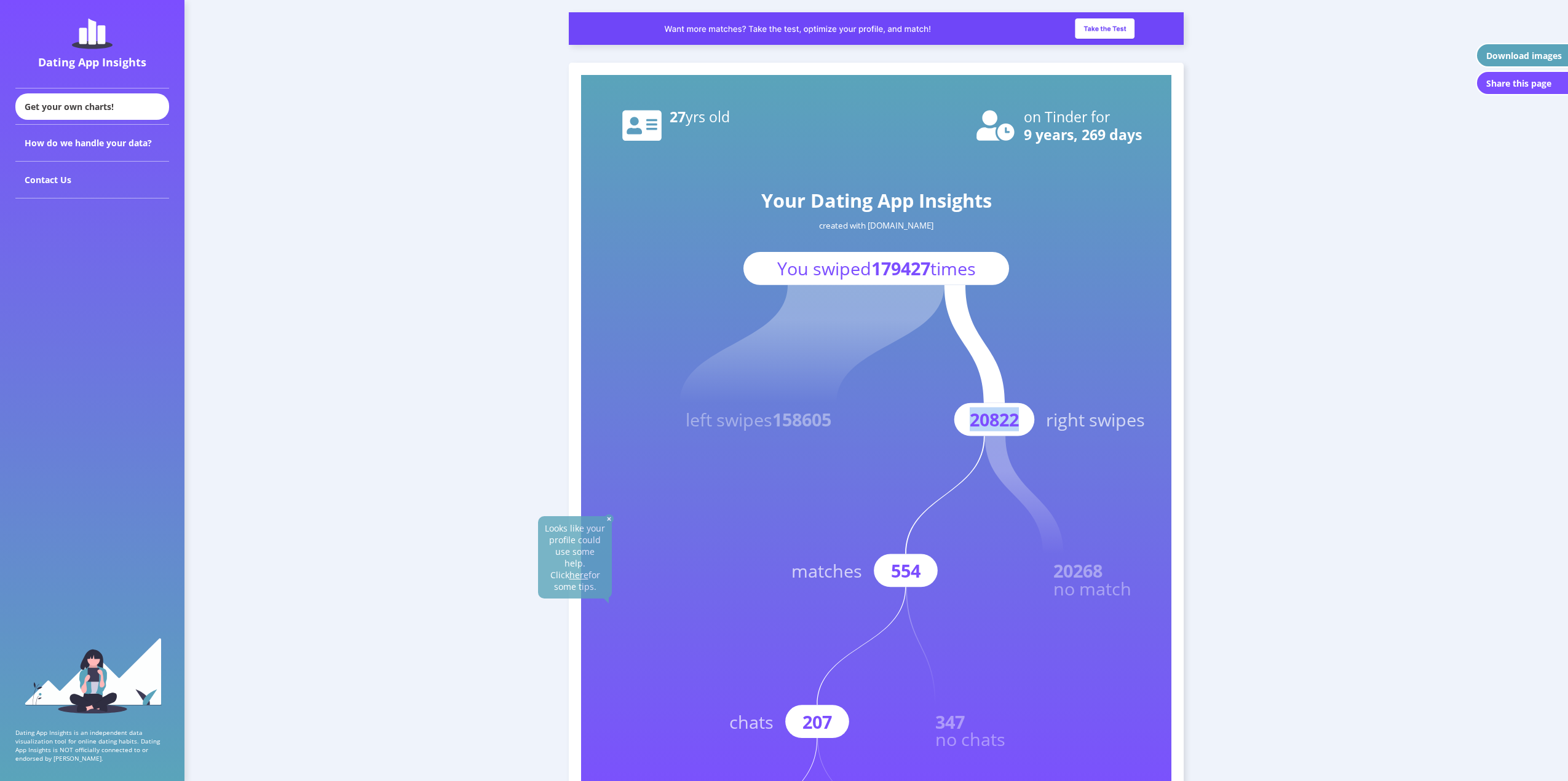
drag, startPoint x: 1025, startPoint y: 418, endPoint x: 1017, endPoint y: 417, distance: 8.1
click at [1017, 417] on g "20822 right swipes" at bounding box center [1044, 360] width 201 height 151
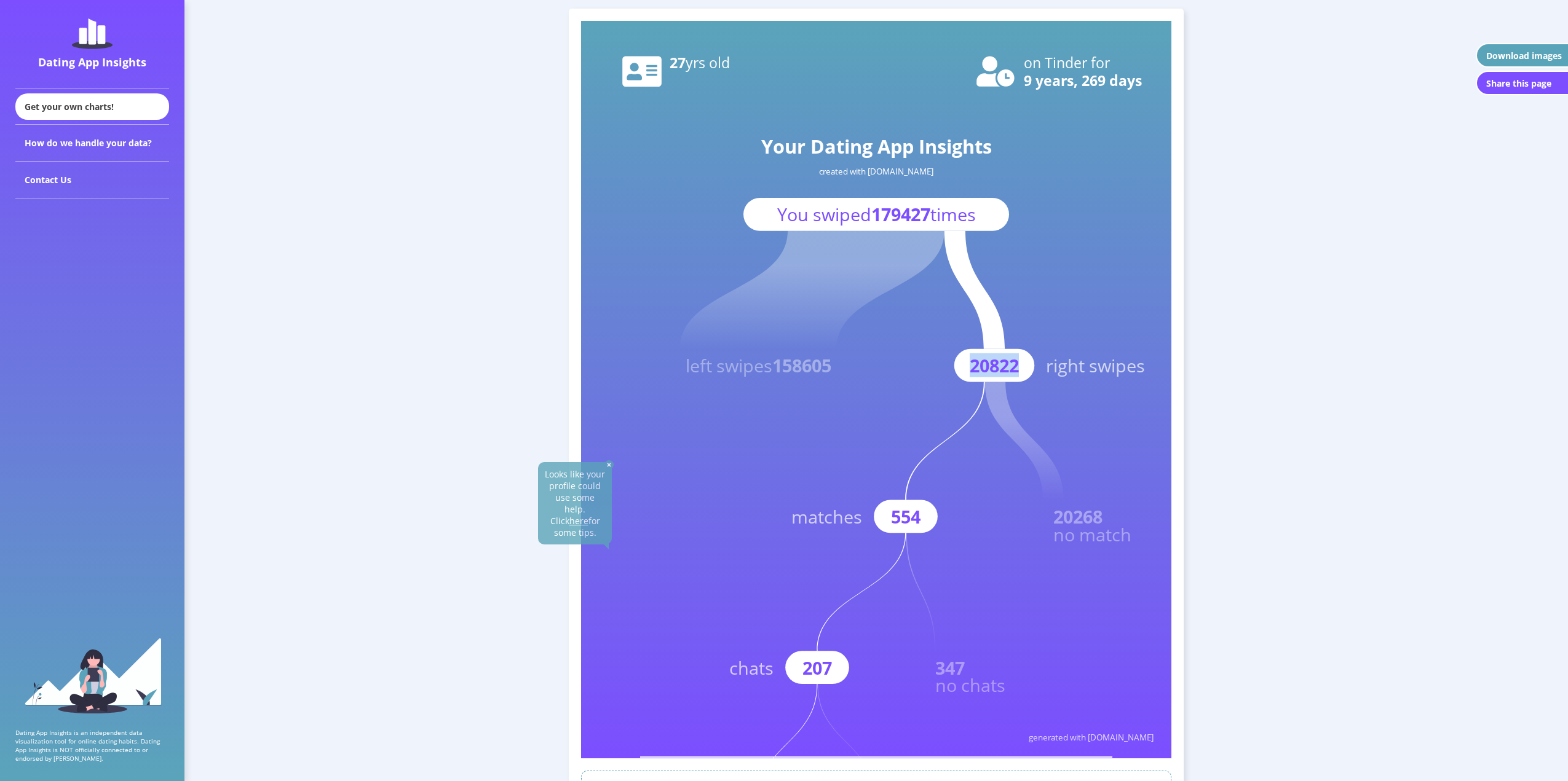
scroll to position [62, 0]
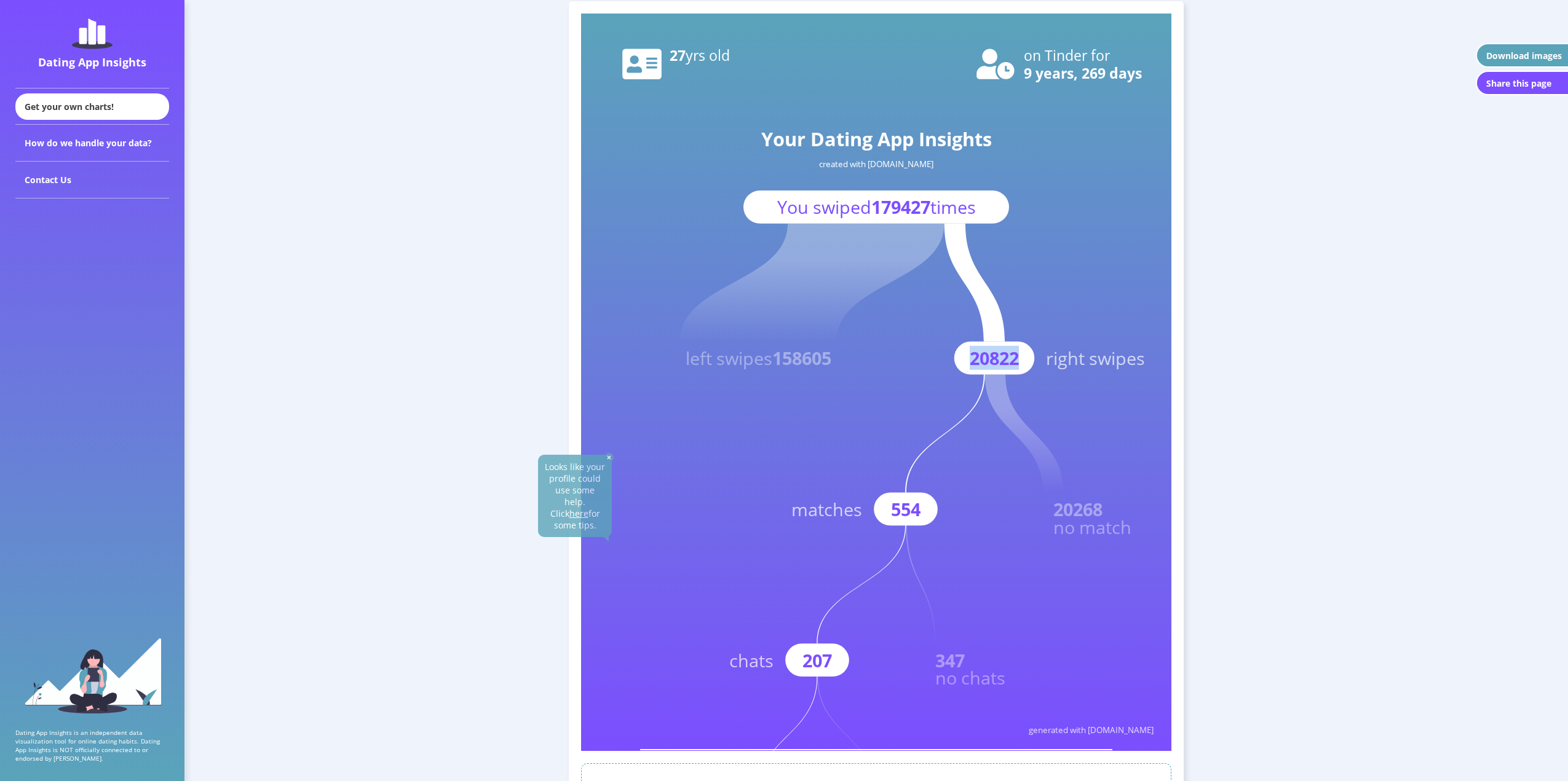
click at [981, 353] on text "20822" at bounding box center [994, 358] width 49 height 24
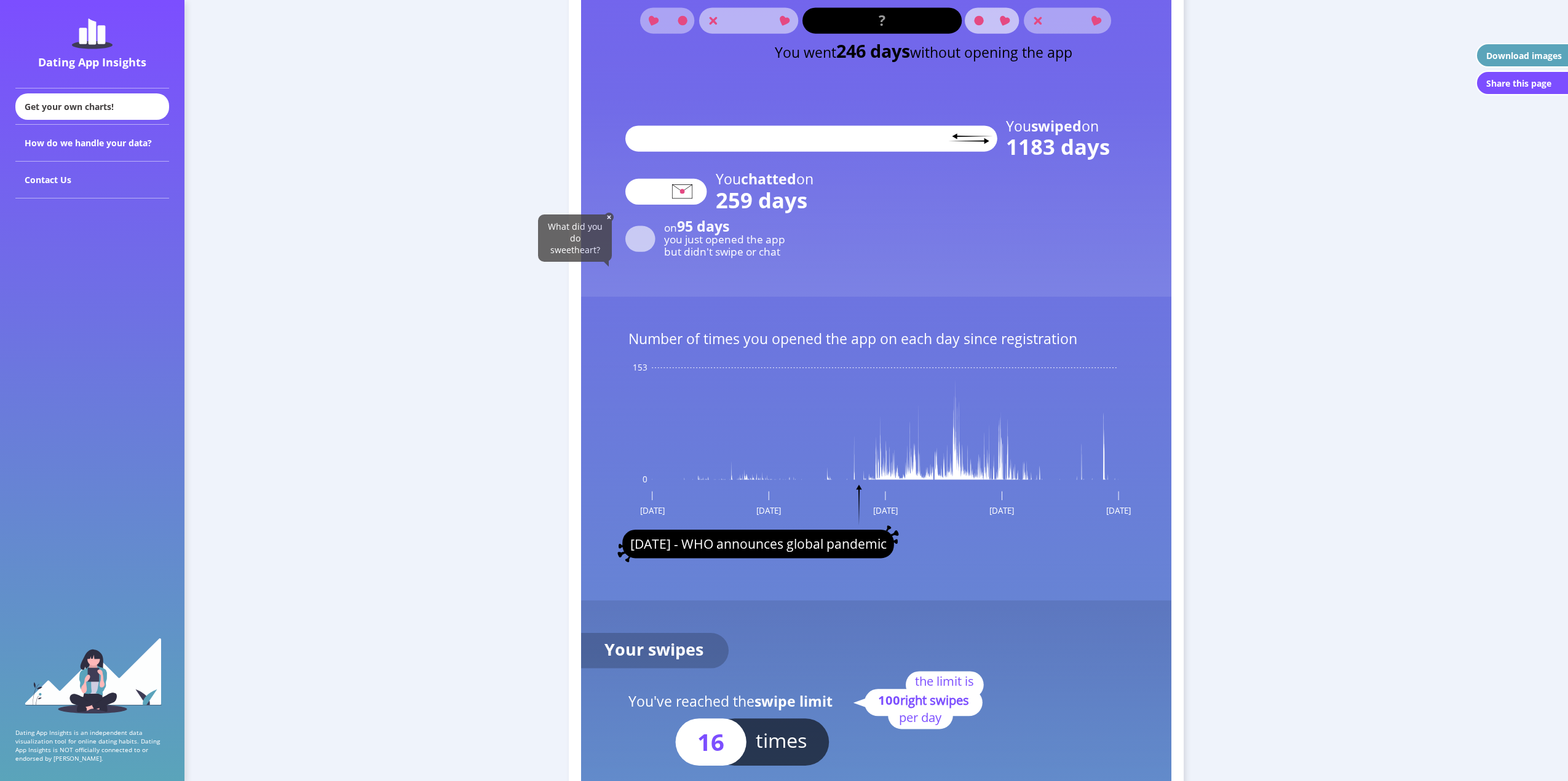
scroll to position [1722, 0]
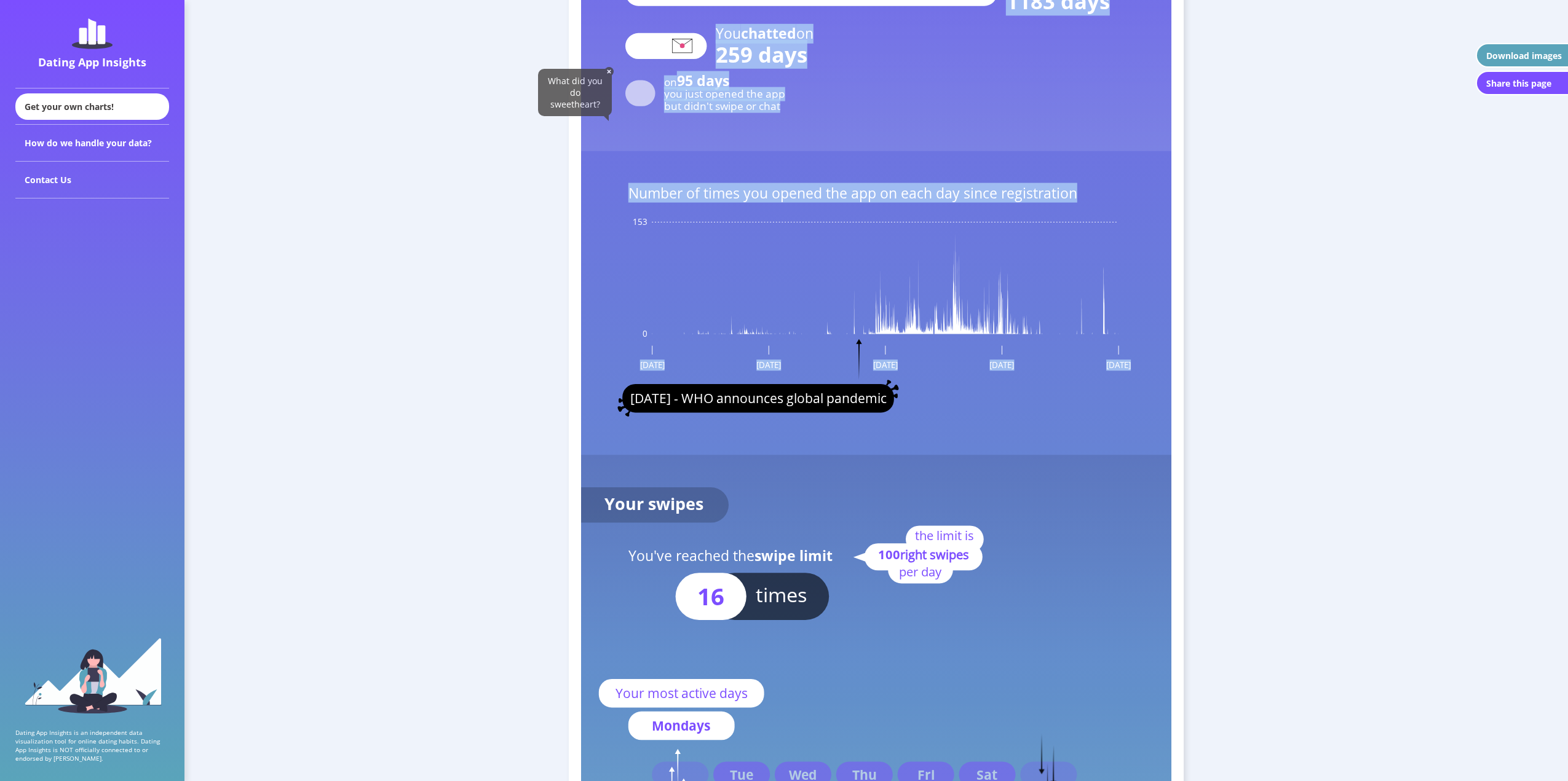
drag, startPoint x: 644, startPoint y: 332, endPoint x: 825, endPoint y: 321, distance: 181.3
click at [825, 321] on icon "Your Activity You spent days on Tinder 3554 You opened the app on 1264 days and…" at bounding box center [876, 248] width 590 height 1705
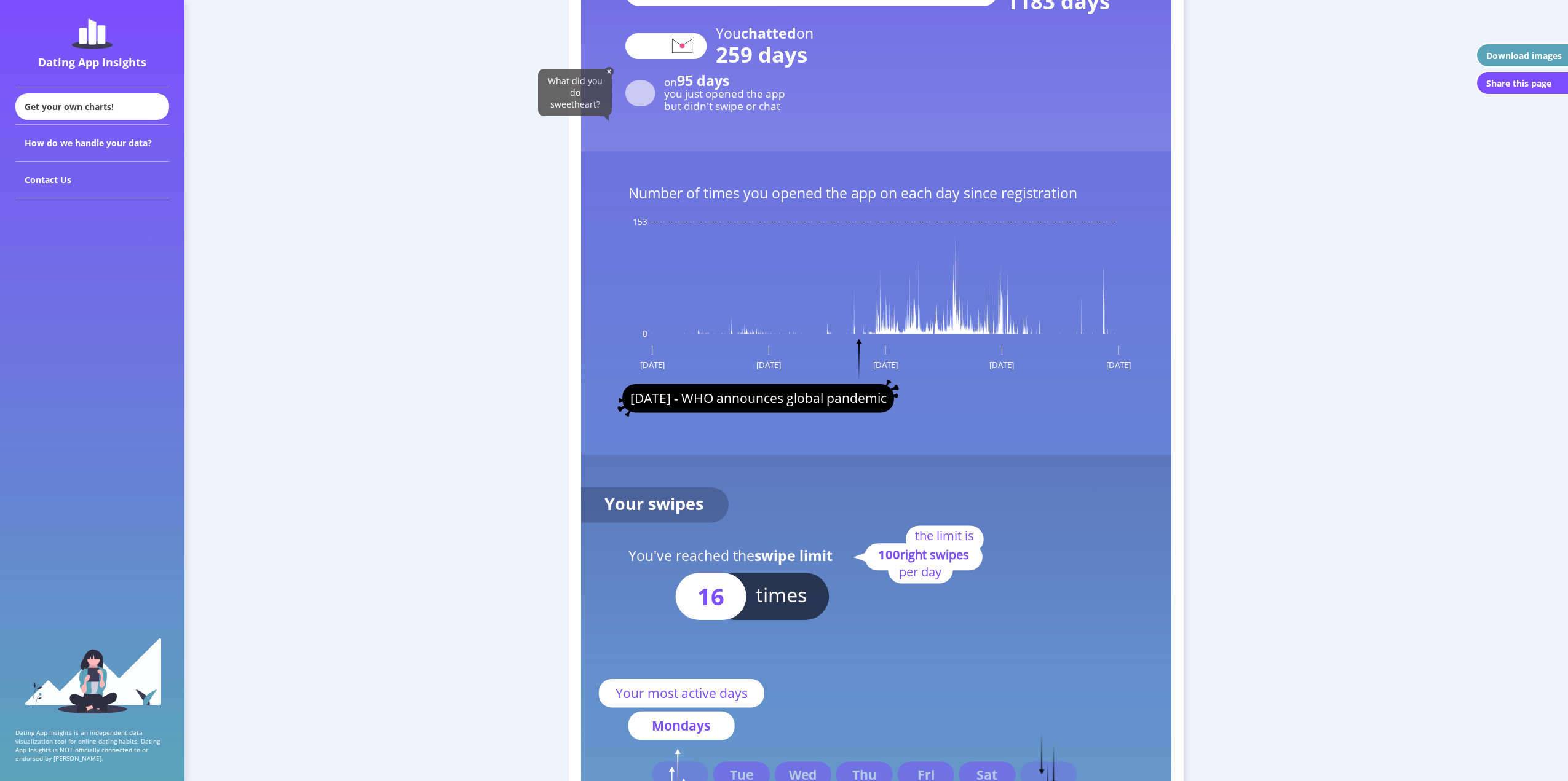
click at [834, 324] on rect at bounding box center [876, 248] width 590 height 1705
drag, startPoint x: 843, startPoint y: 325, endPoint x: 695, endPoint y: 319, distance: 148.1
click at [695, 319] on rect at bounding box center [876, 248] width 590 height 1705
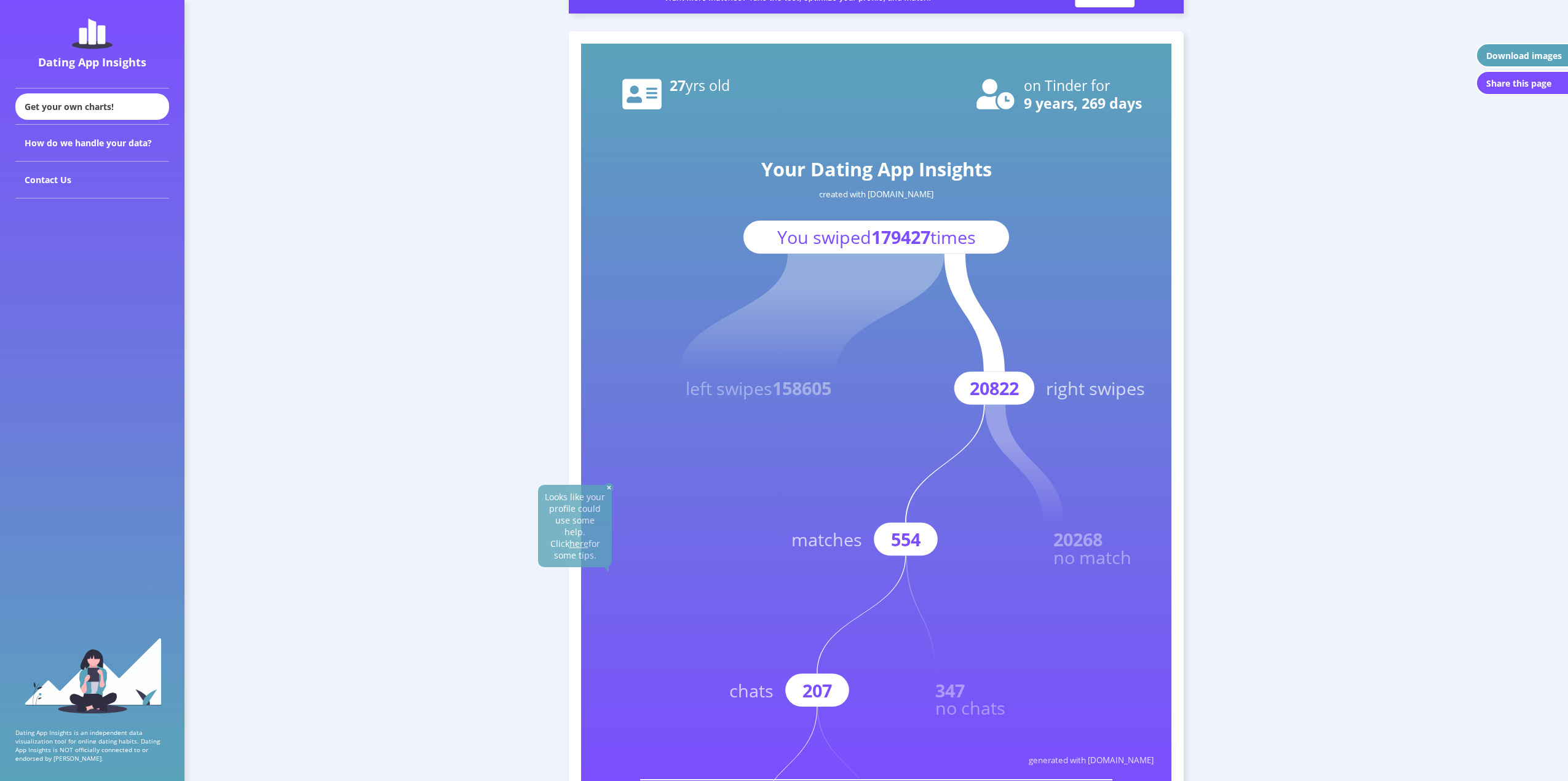
scroll to position [0, 0]
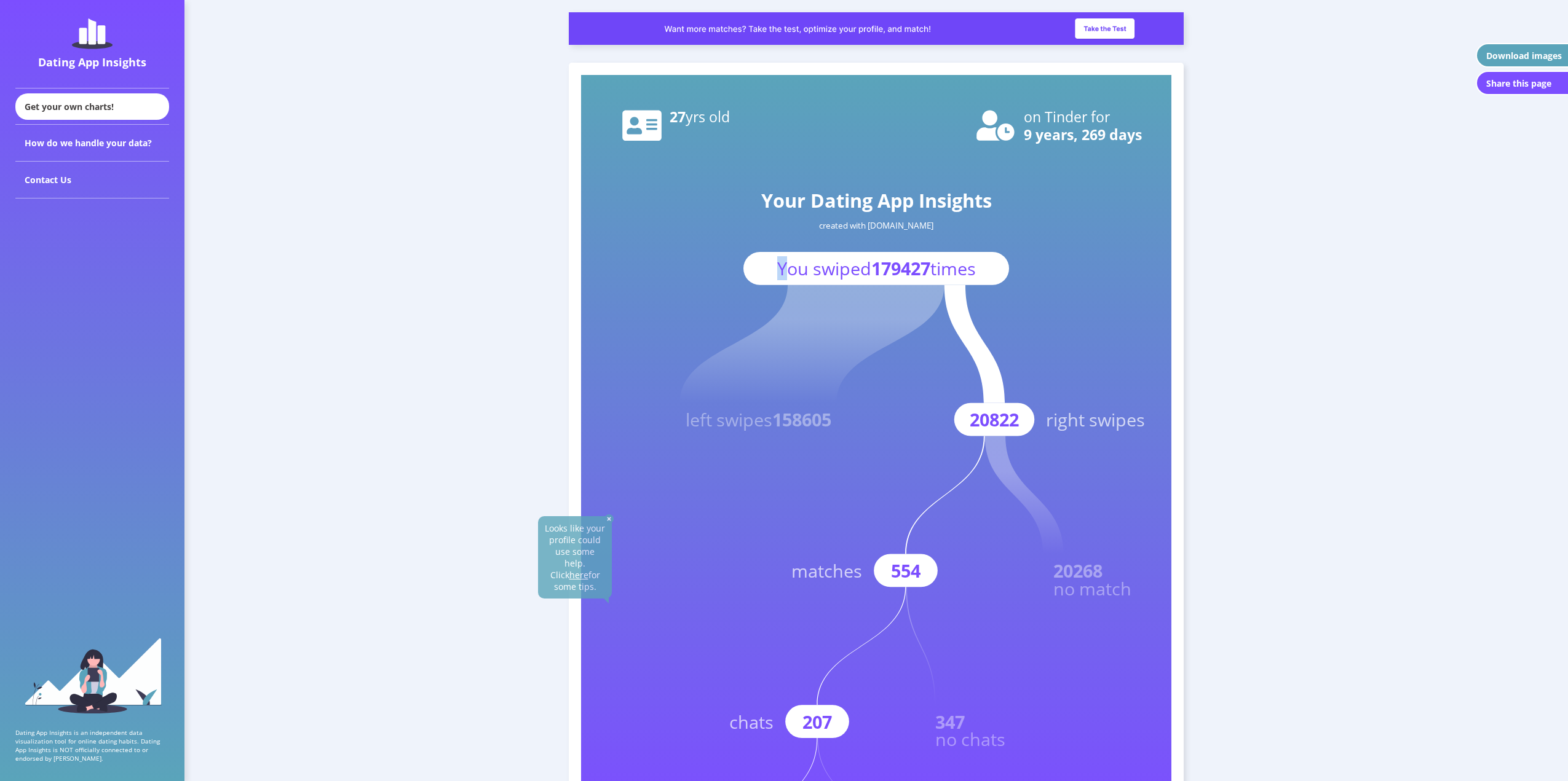
drag, startPoint x: 988, startPoint y: 272, endPoint x: 782, endPoint y: 276, distance: 206.0
click at [782, 276] on g "Your Dating App Insights created with [DOMAIN_NAME] You swiped 179427 times" at bounding box center [876, 236] width 265 height 98
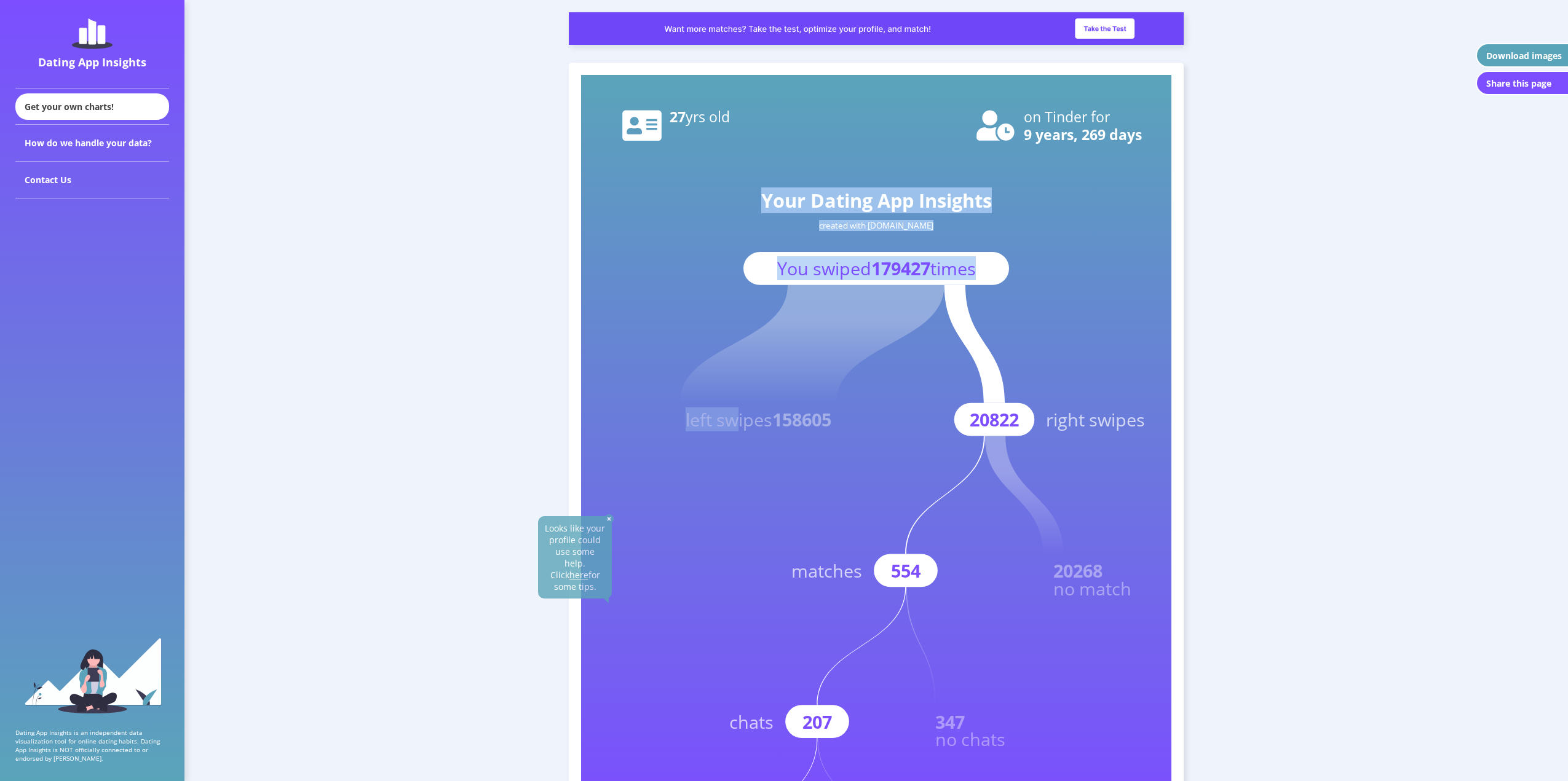
drag, startPoint x: 858, startPoint y: 407, endPoint x: 731, endPoint y: 413, distance: 127.1
click at [731, 413] on icon "Your Dating App Insights created with [DOMAIN_NAME] You swiped 179427 times lef…" at bounding box center [876, 444] width 590 height 738
click at [730, 413] on text "left swipes 158605" at bounding box center [758, 420] width 145 height 24
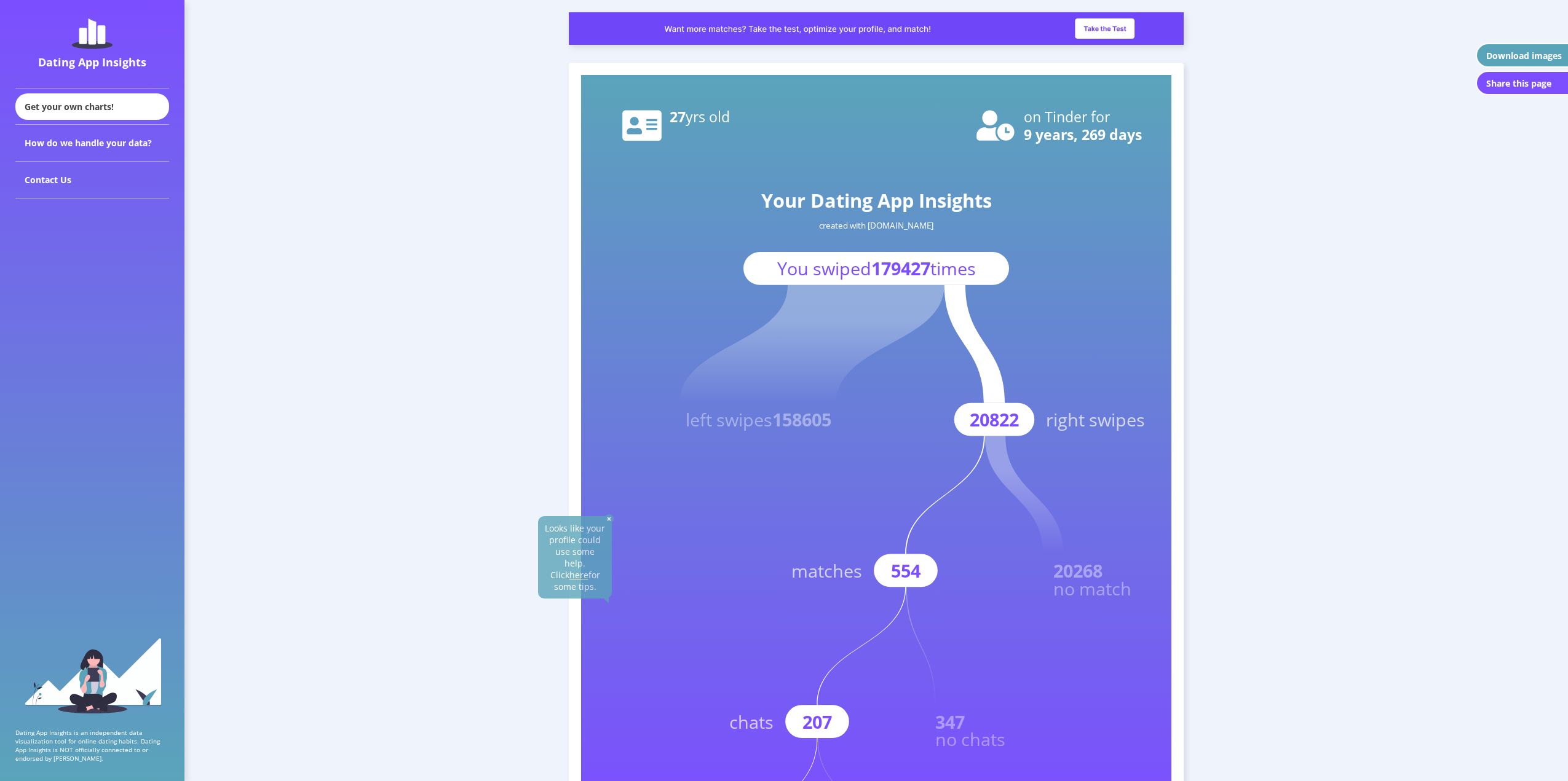
click at [988, 422] on text "20822" at bounding box center [994, 420] width 49 height 24
click at [1137, 543] on rect at bounding box center [876, 444] width 590 height 738
drag, startPoint x: 1136, startPoint y: 578, endPoint x: 1056, endPoint y: 517, distance: 100.6
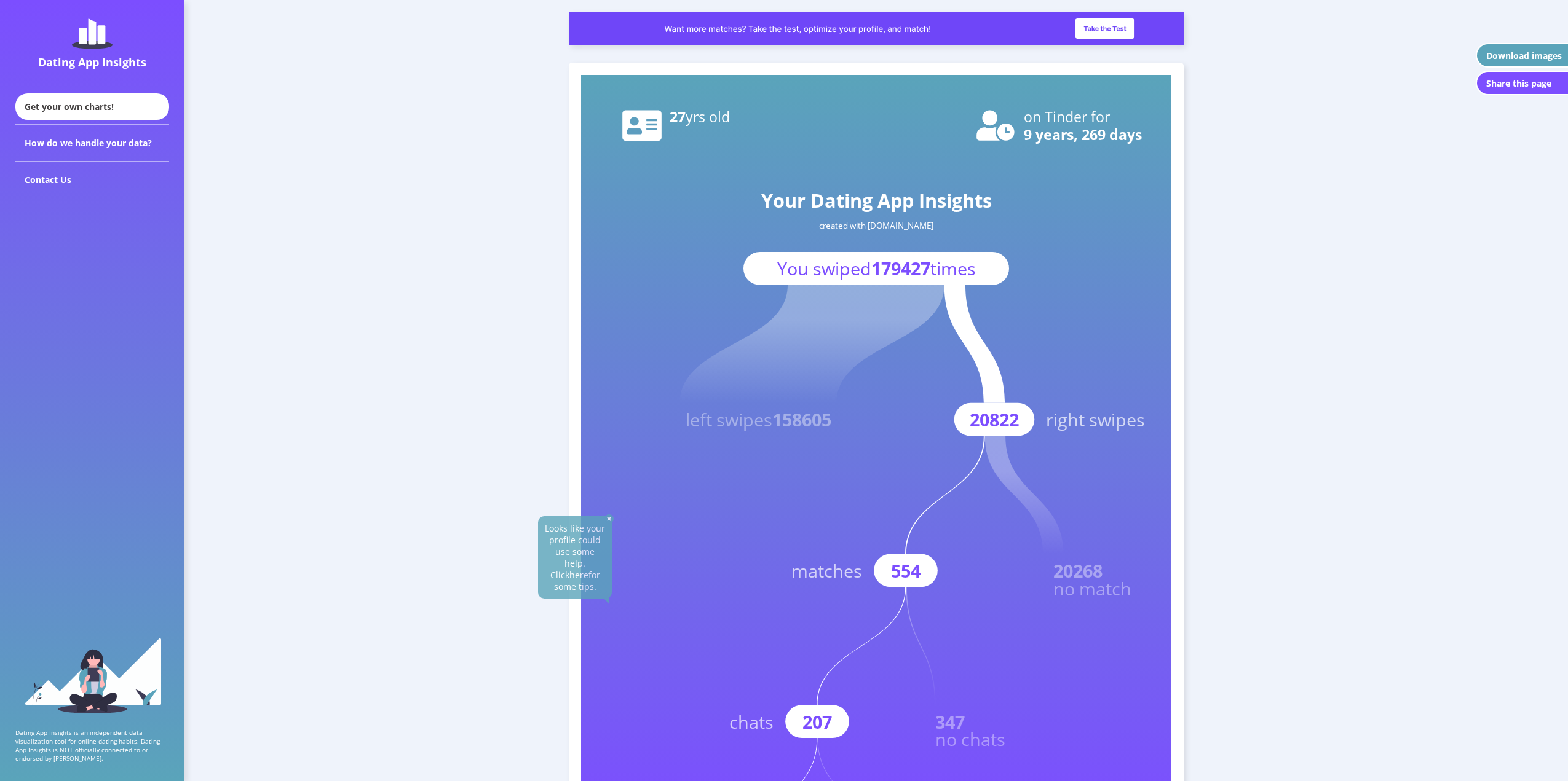
click at [1063, 513] on rect at bounding box center [876, 444] width 590 height 738
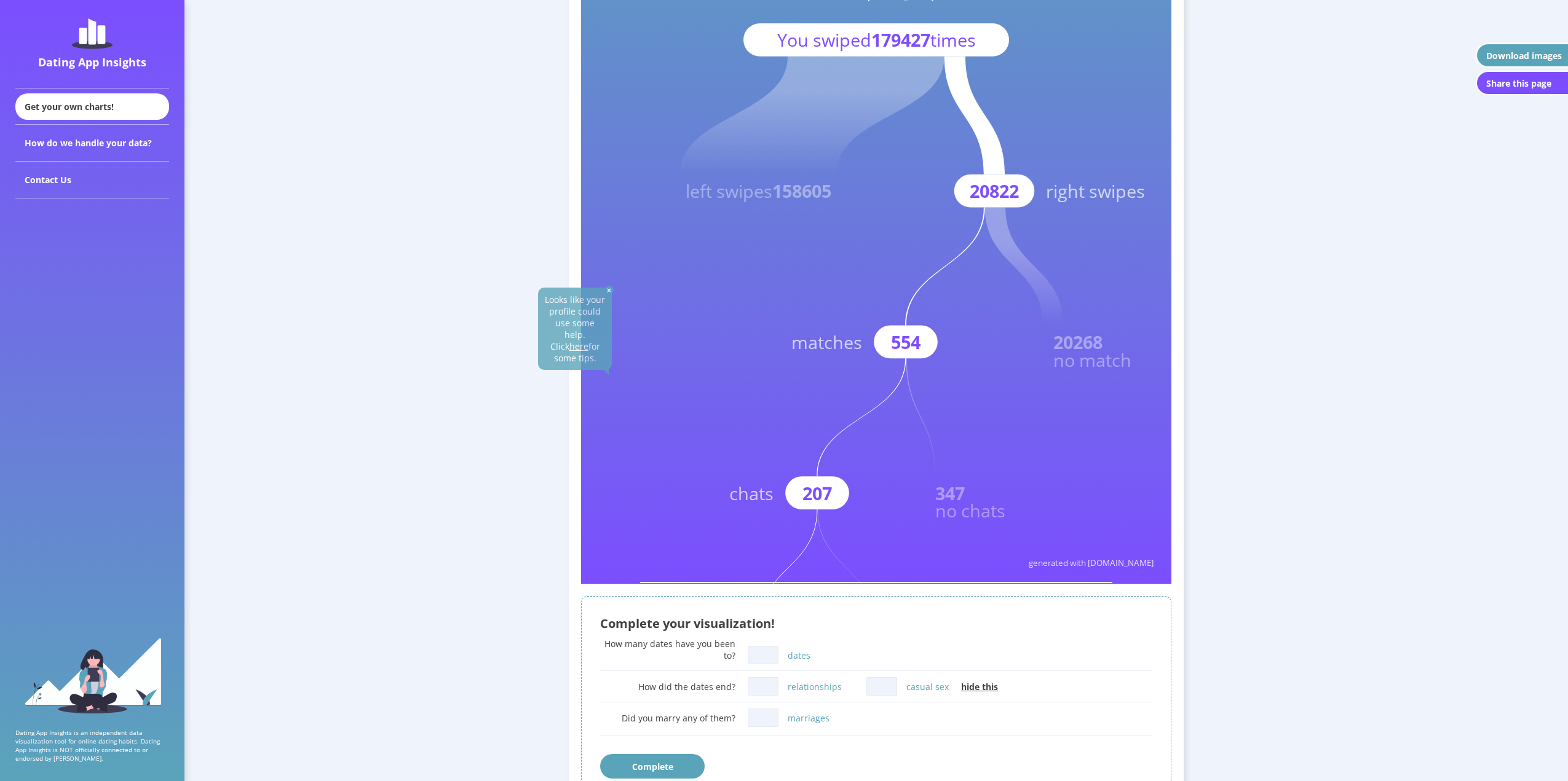
scroll to position [246, 0]
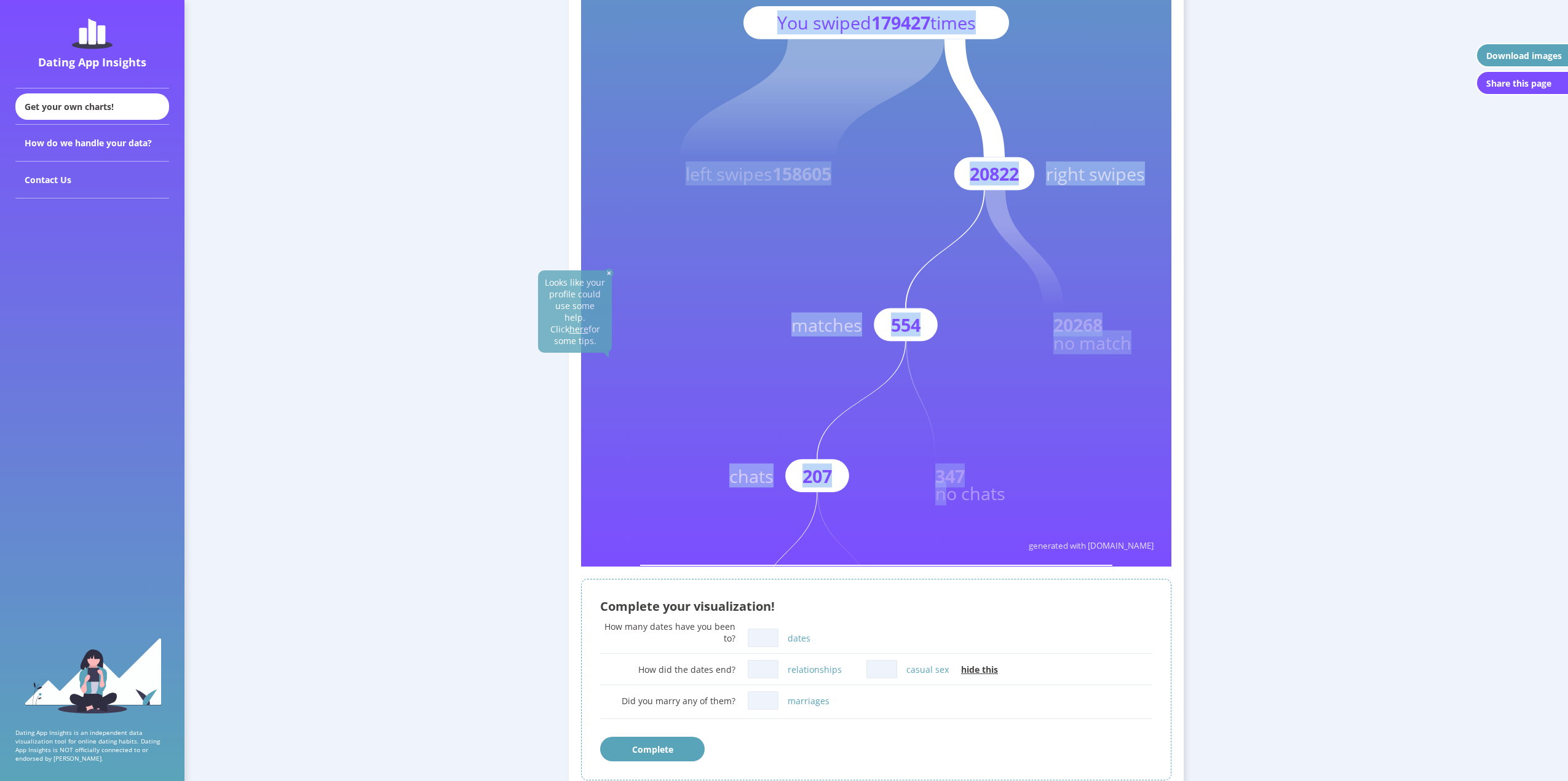
drag, startPoint x: 947, startPoint y: 486, endPoint x: 929, endPoint y: 472, distance: 22.8
click at [929, 472] on icon "Your Dating App Insights created with [DOMAIN_NAME] You swiped 179427 times lef…" at bounding box center [876, 198] width 590 height 738
click at [938, 489] on text "no chats" at bounding box center [970, 494] width 70 height 24
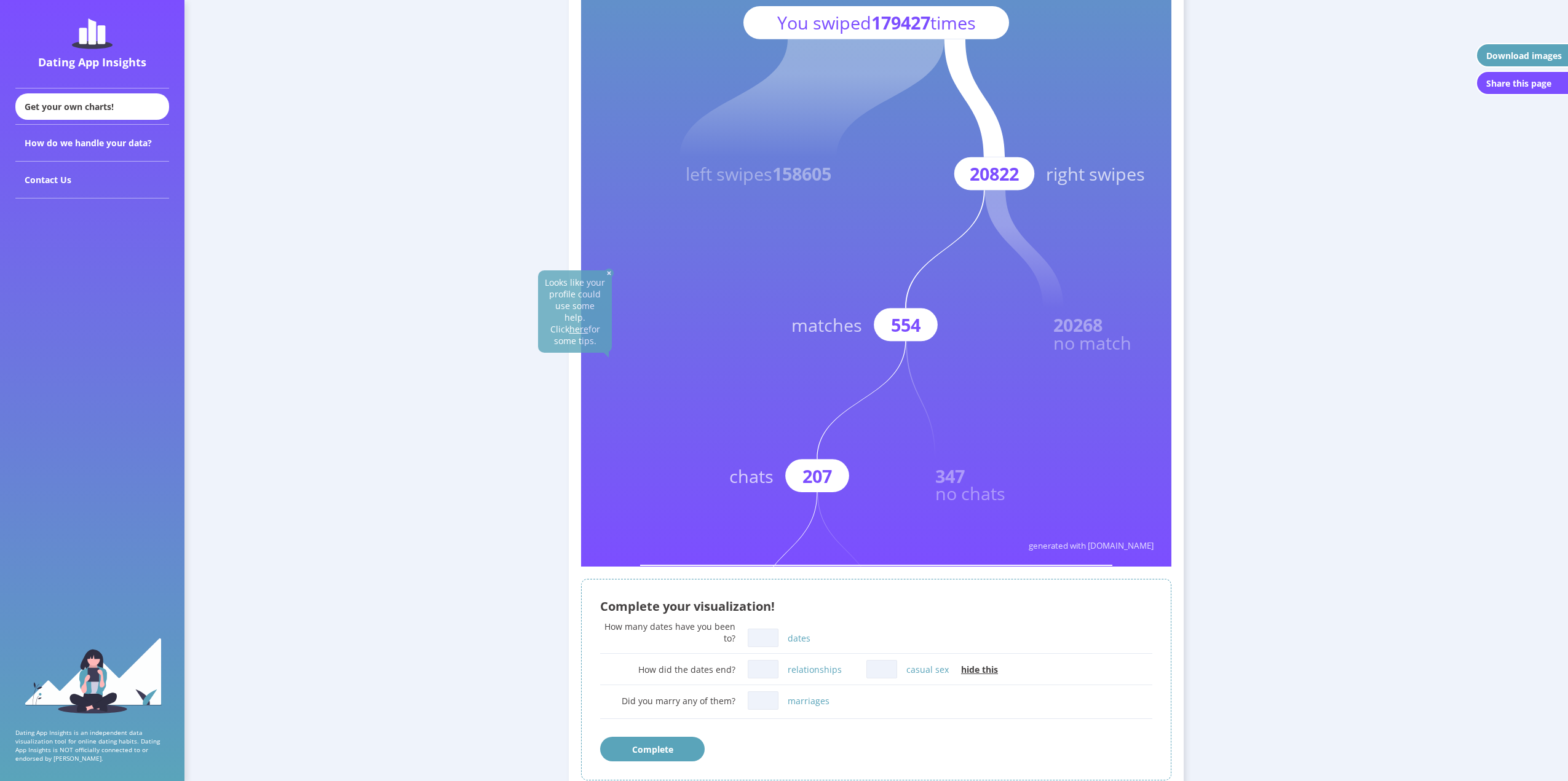
click at [1002, 521] on rect at bounding box center [876, 198] width 590 height 738
click at [982, 178] on text "20822" at bounding box center [994, 174] width 49 height 24
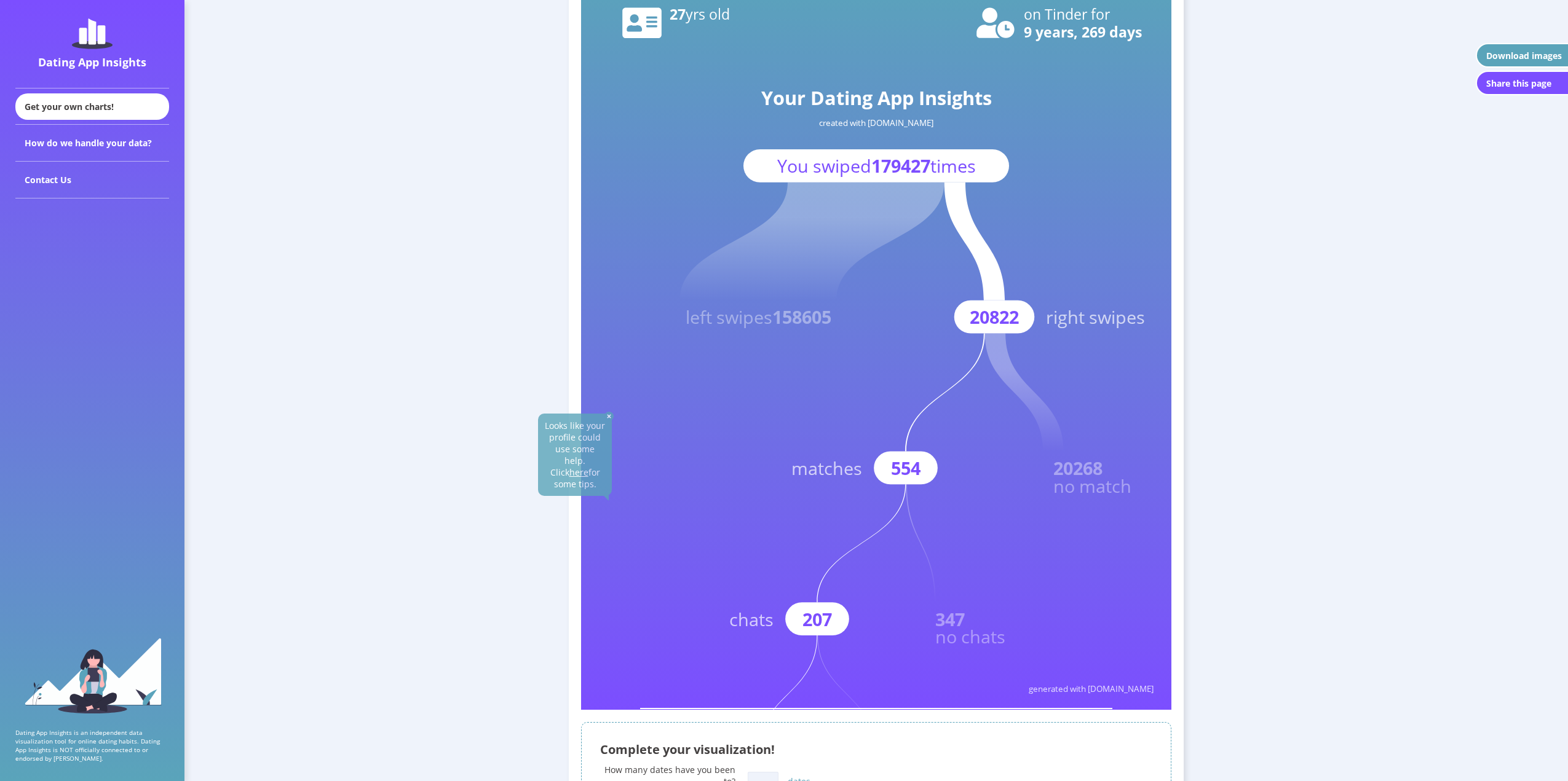
scroll to position [62, 0]
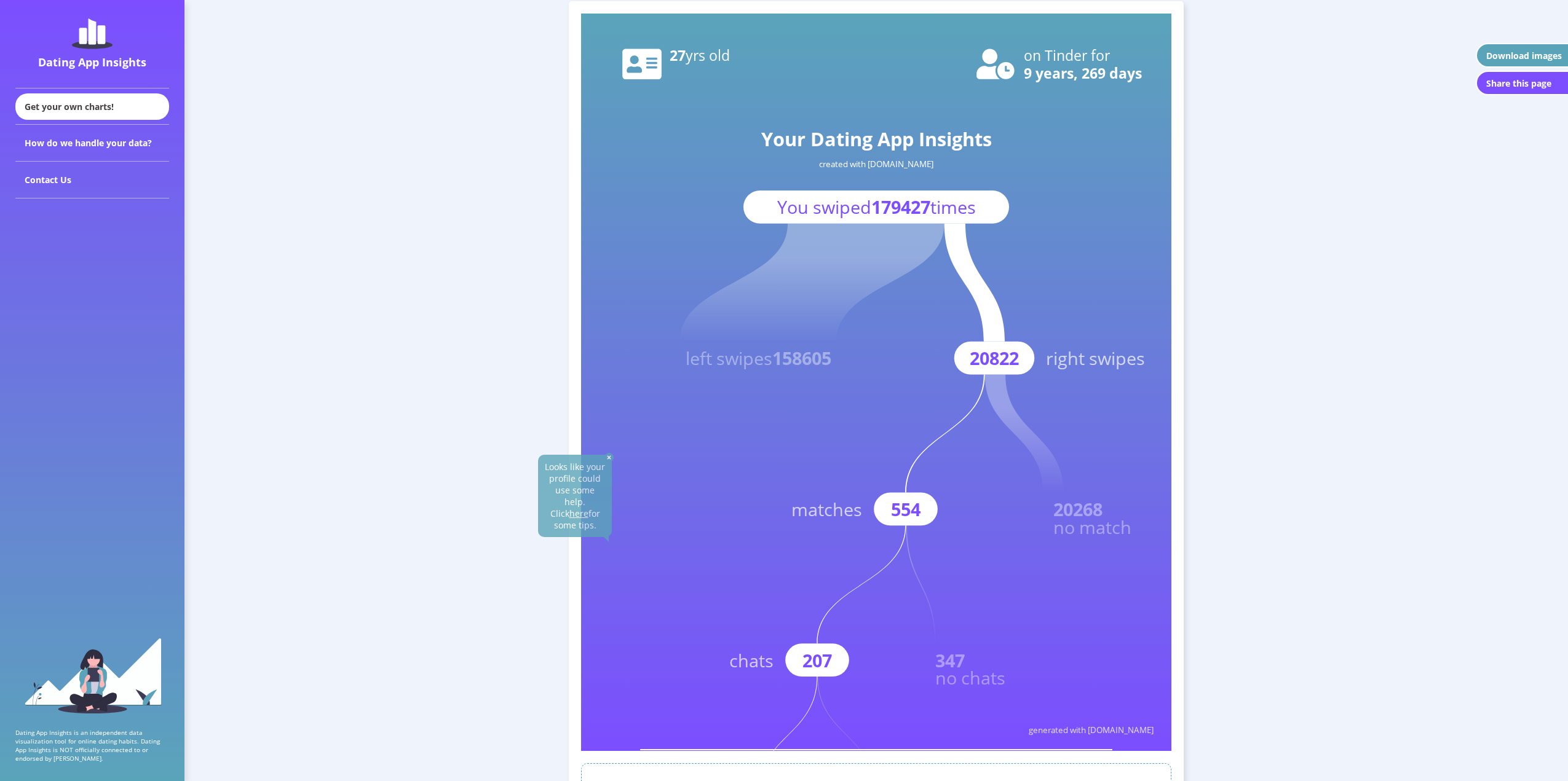
click at [903, 210] on tspan "179427" at bounding box center [900, 207] width 59 height 24
click at [607, 455] on img at bounding box center [609, 458] width 9 height 9
